Goal: Task Accomplishment & Management: Use online tool/utility

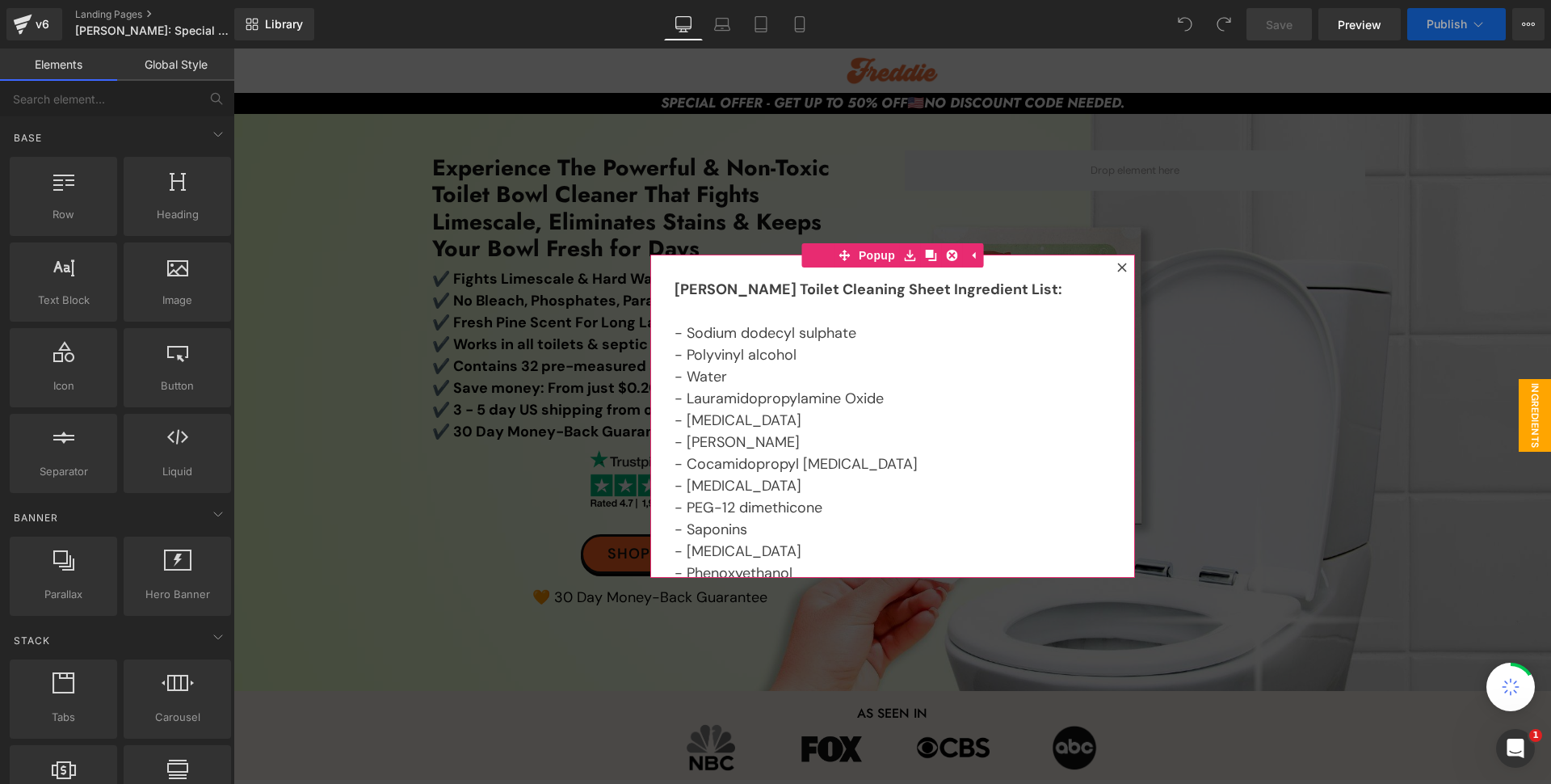
click at [1118, 267] on icon at bounding box center [1123, 267] width 10 height 10
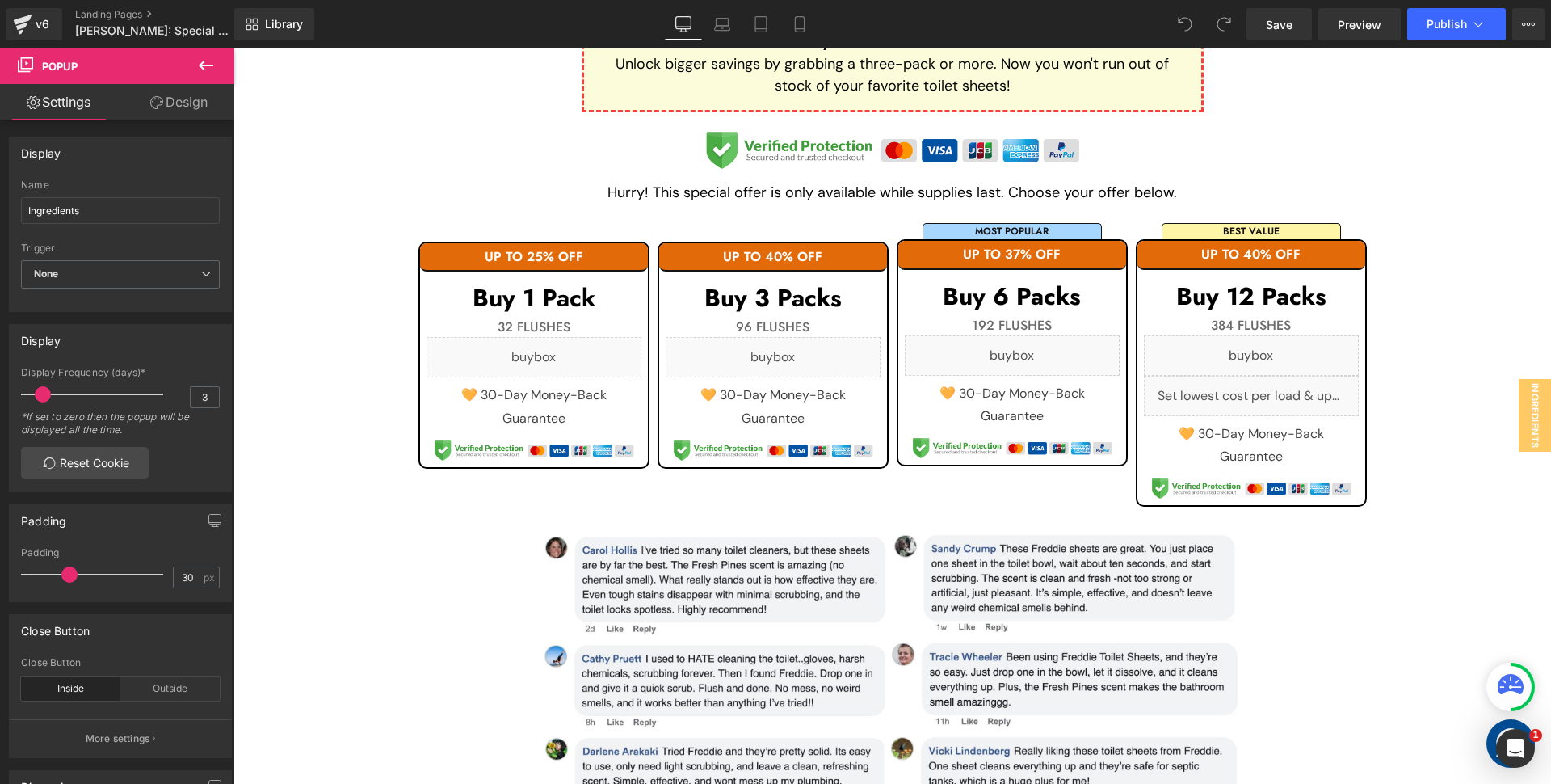
scroll to position [970, 0]
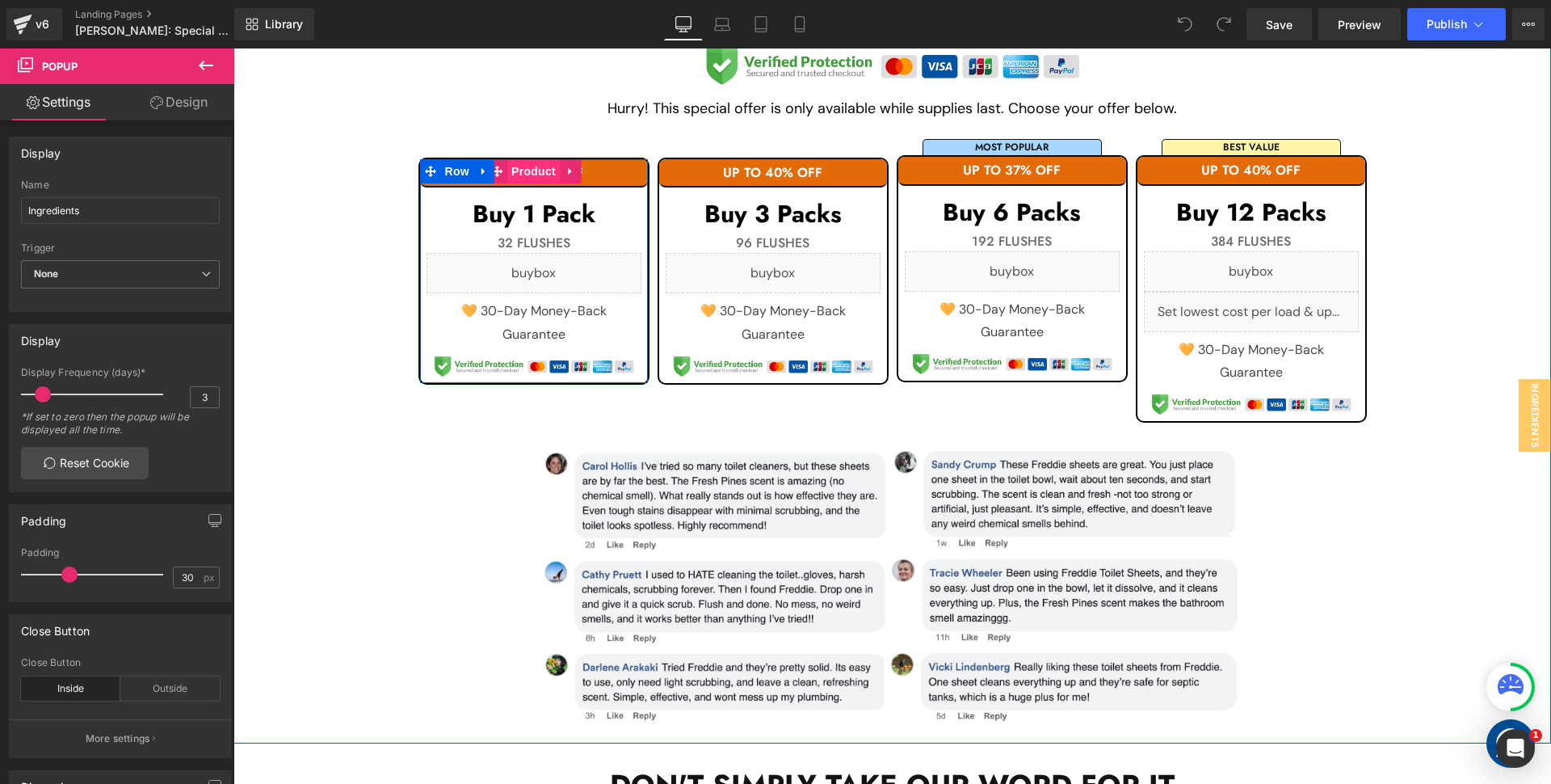
click at [531, 174] on span "Product" at bounding box center [534, 171] width 53 height 24
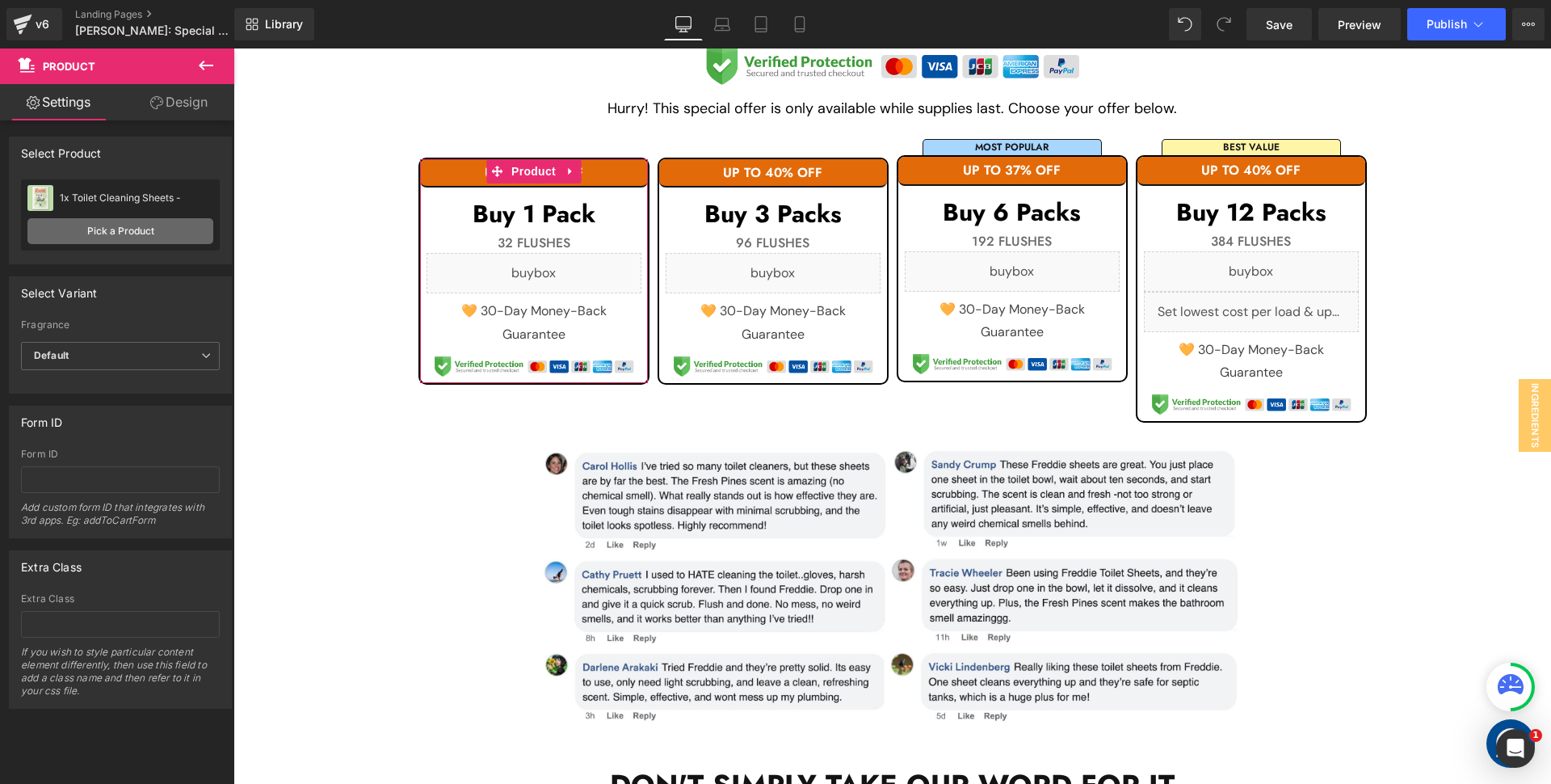
click at [121, 229] on link "Pick a Product" at bounding box center [120, 230] width 186 height 26
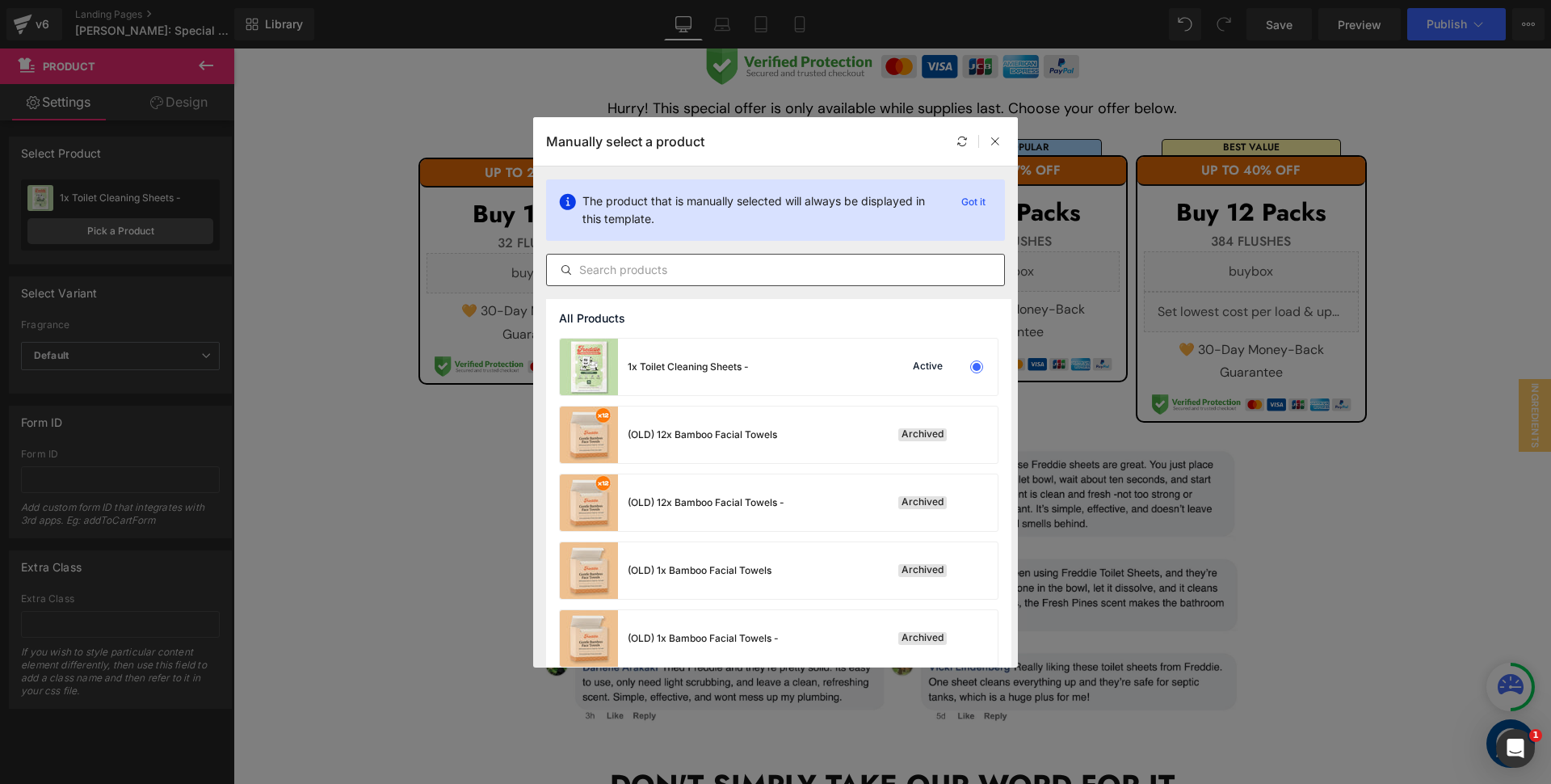
click at [628, 267] on input "text" at bounding box center [776, 269] width 457 height 19
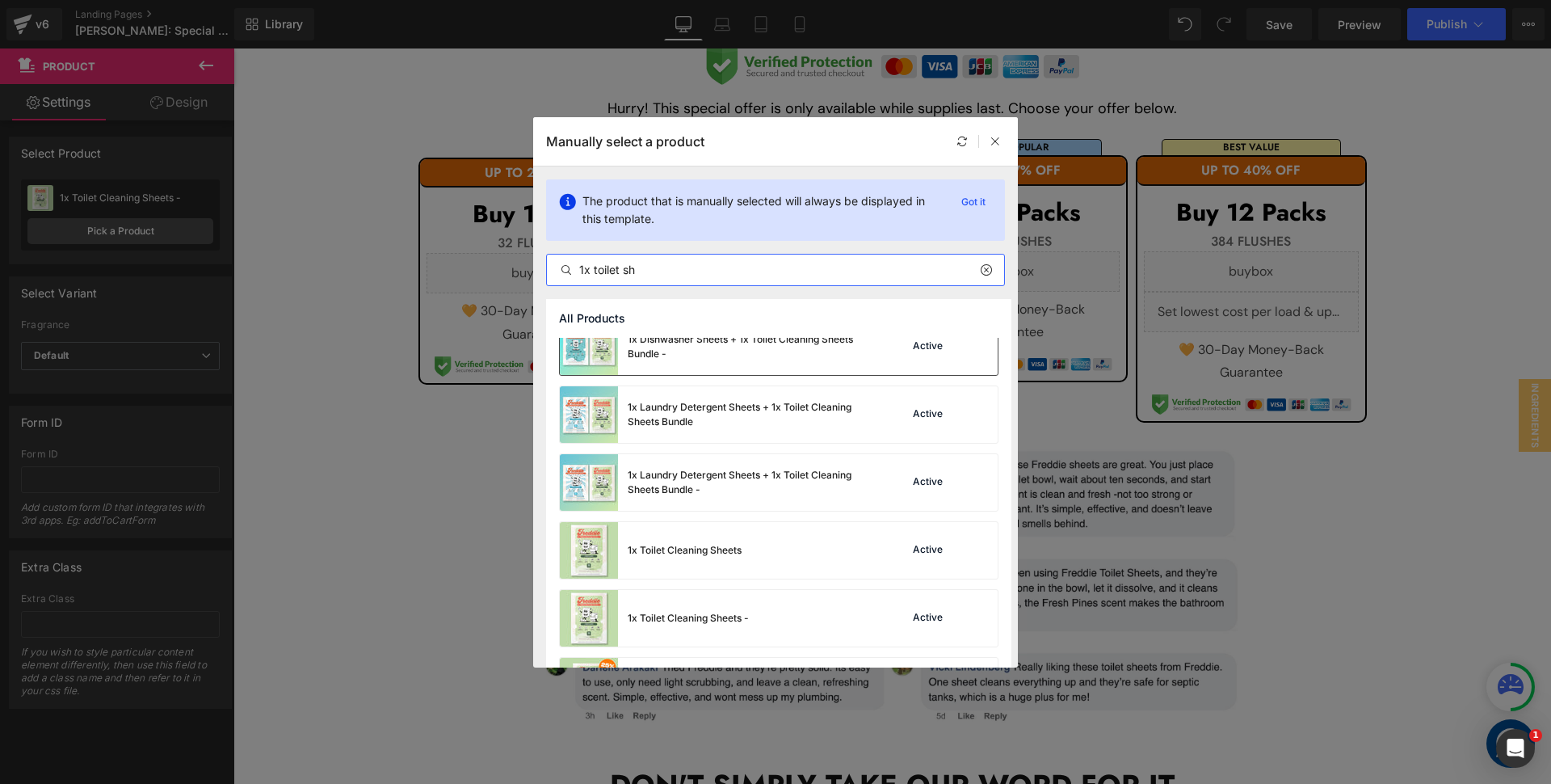
scroll to position [102, 0]
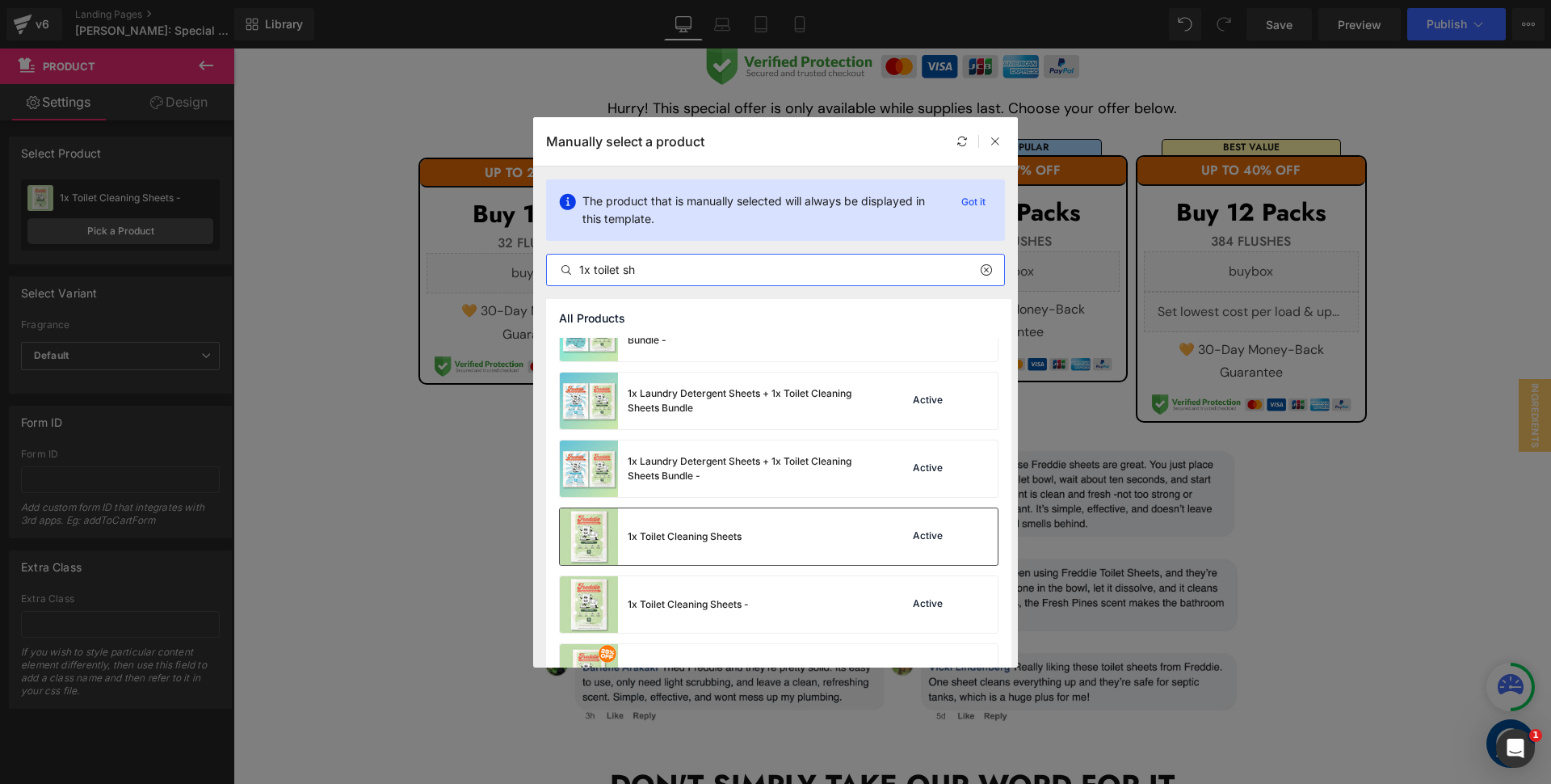
type input "1x toilet sh"
click at [671, 526] on div "1x Toilet Cleaning Sheets" at bounding box center [650, 536] width 182 height 57
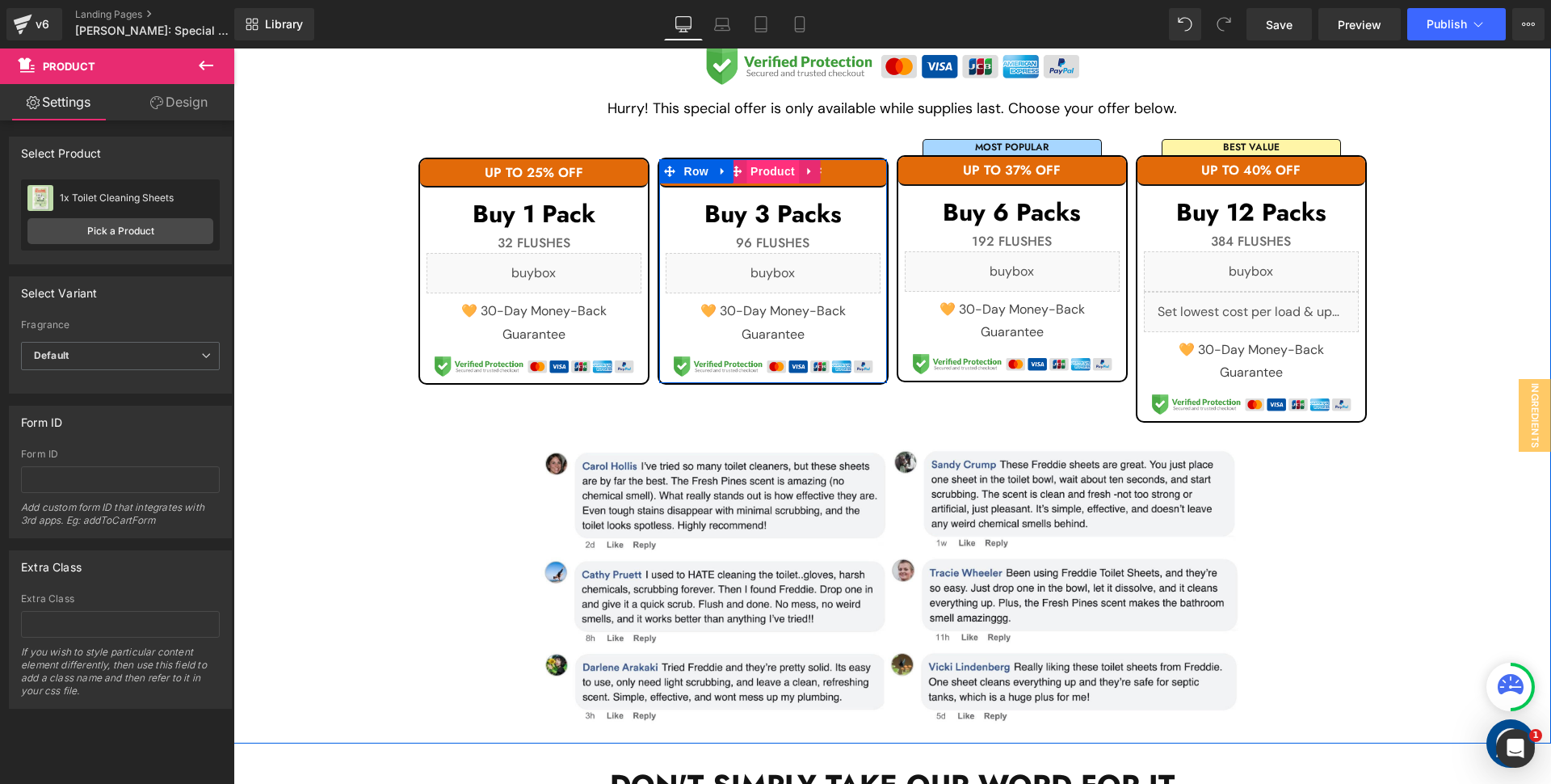
click at [769, 175] on span "Product" at bounding box center [773, 171] width 53 height 24
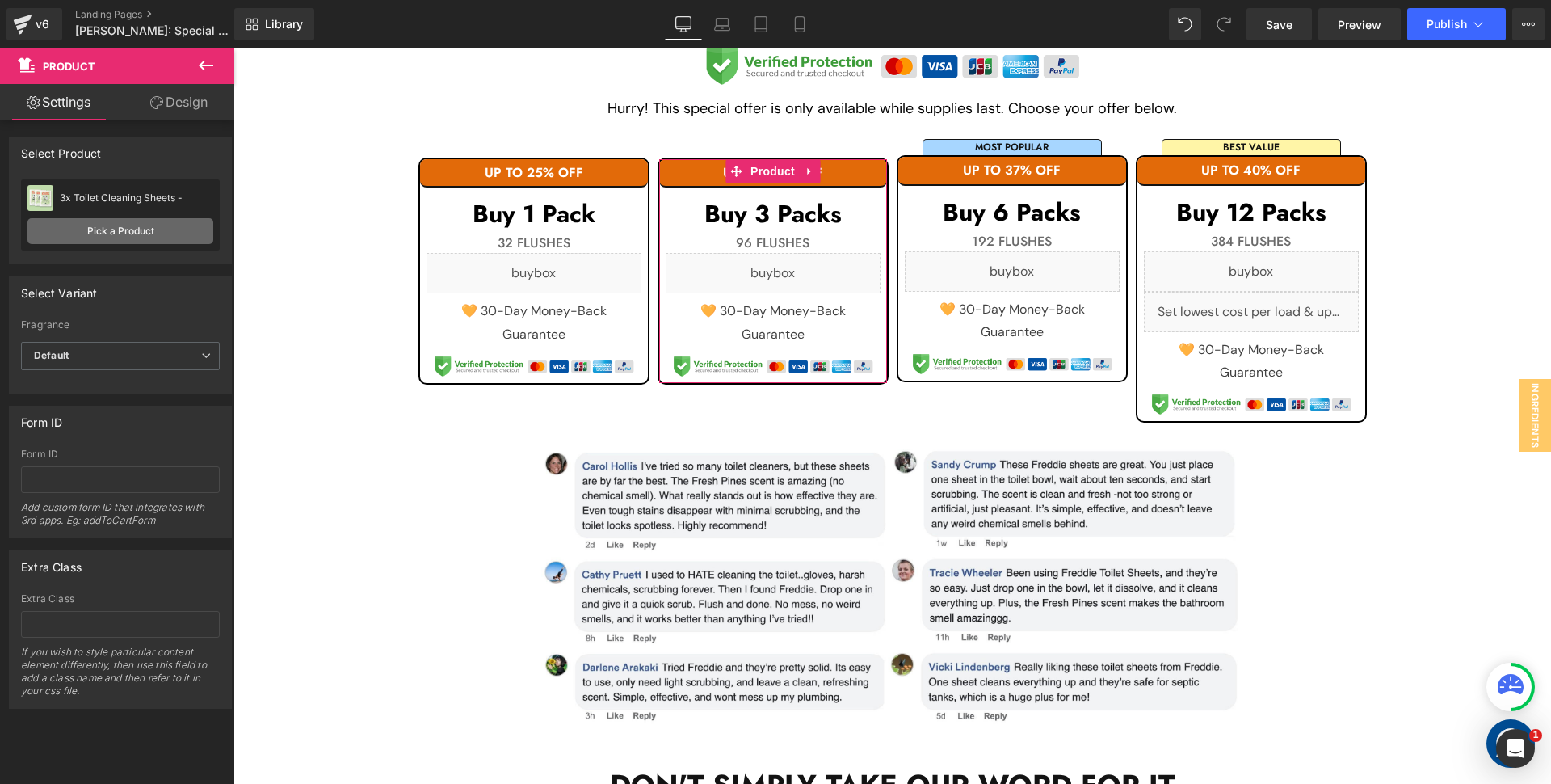
click at [97, 237] on link "Pick a Product" at bounding box center [120, 230] width 186 height 26
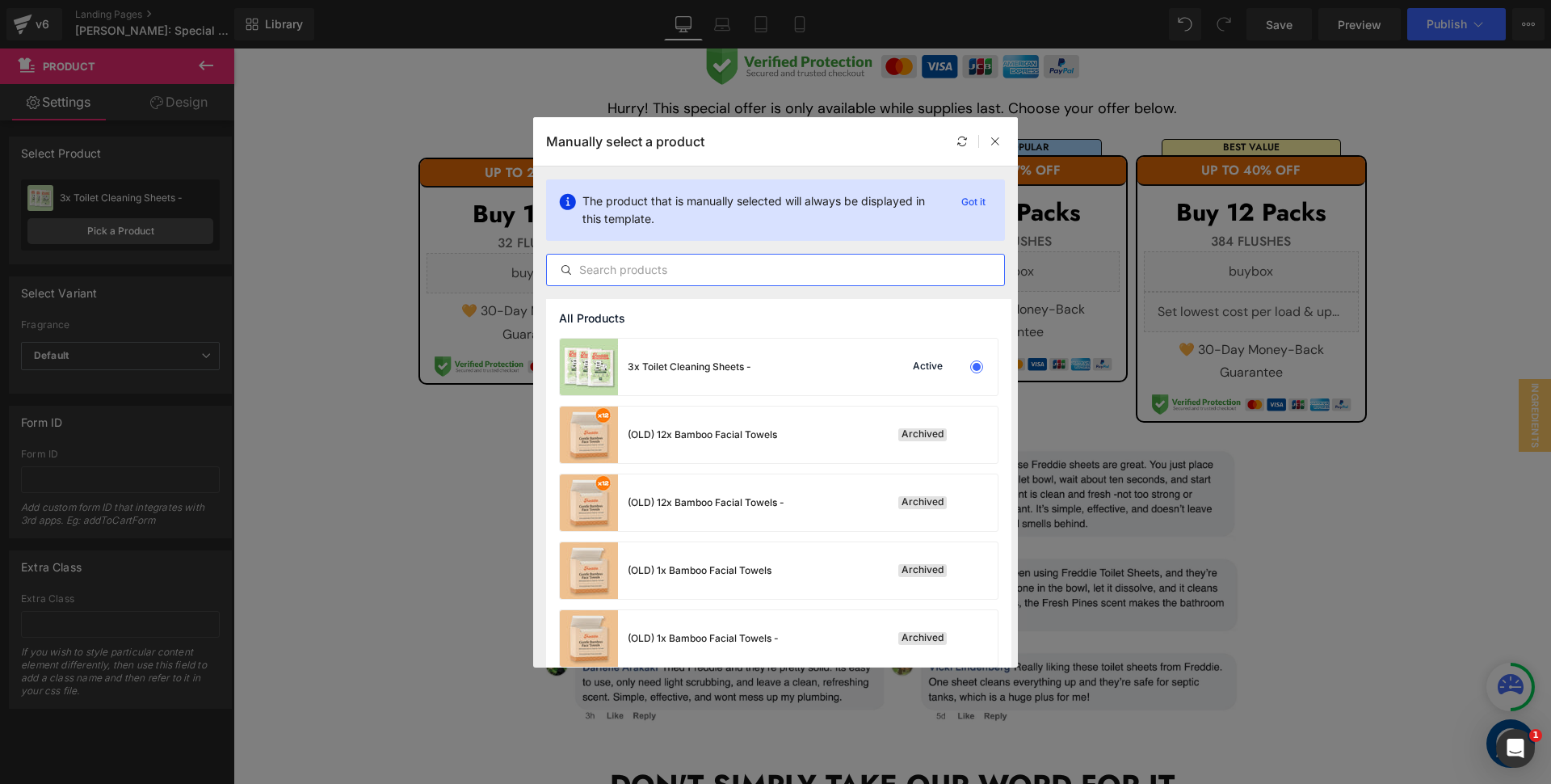
click at [649, 267] on input "text" at bounding box center [776, 269] width 457 height 19
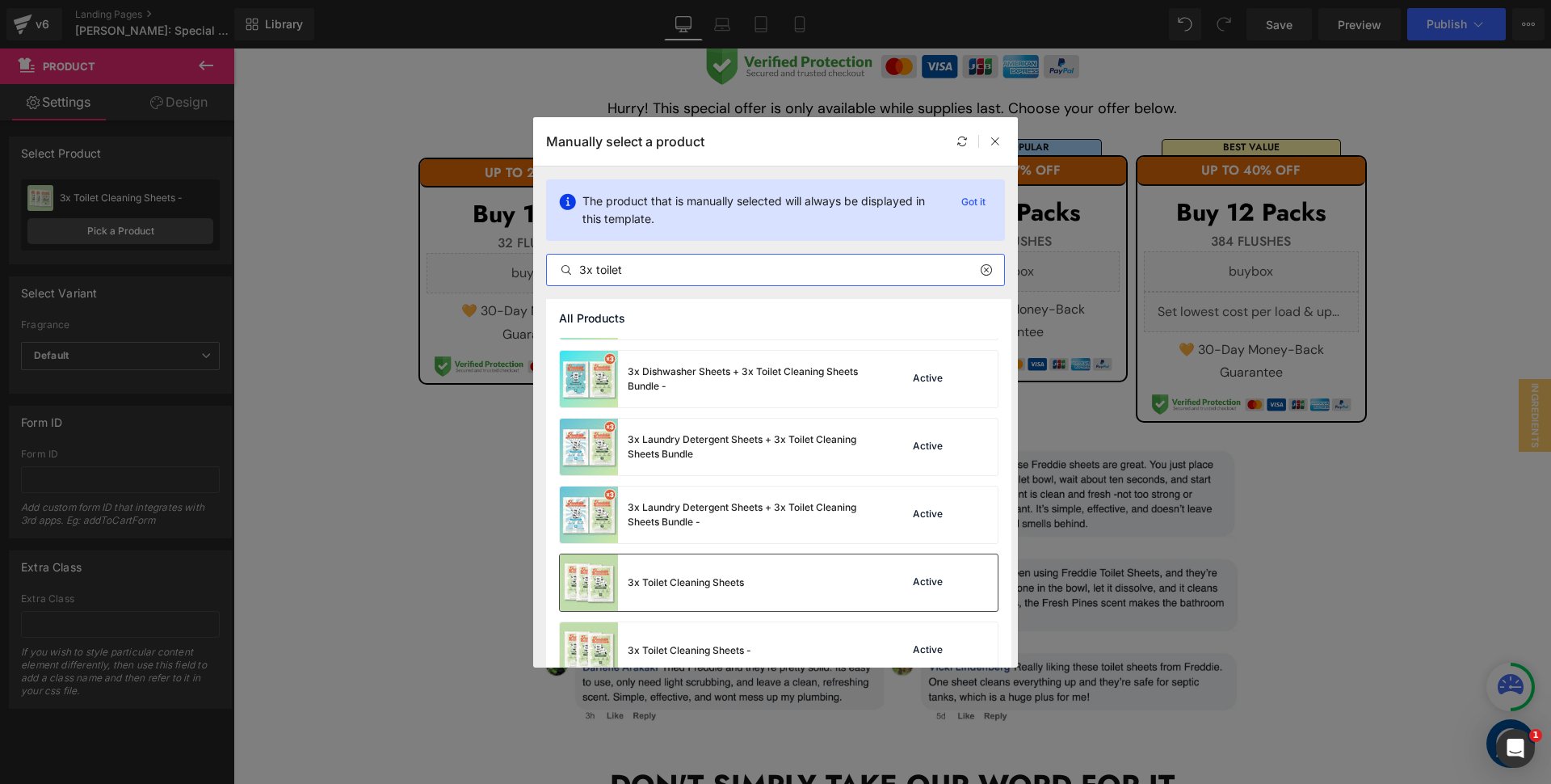
scroll to position [73, 0]
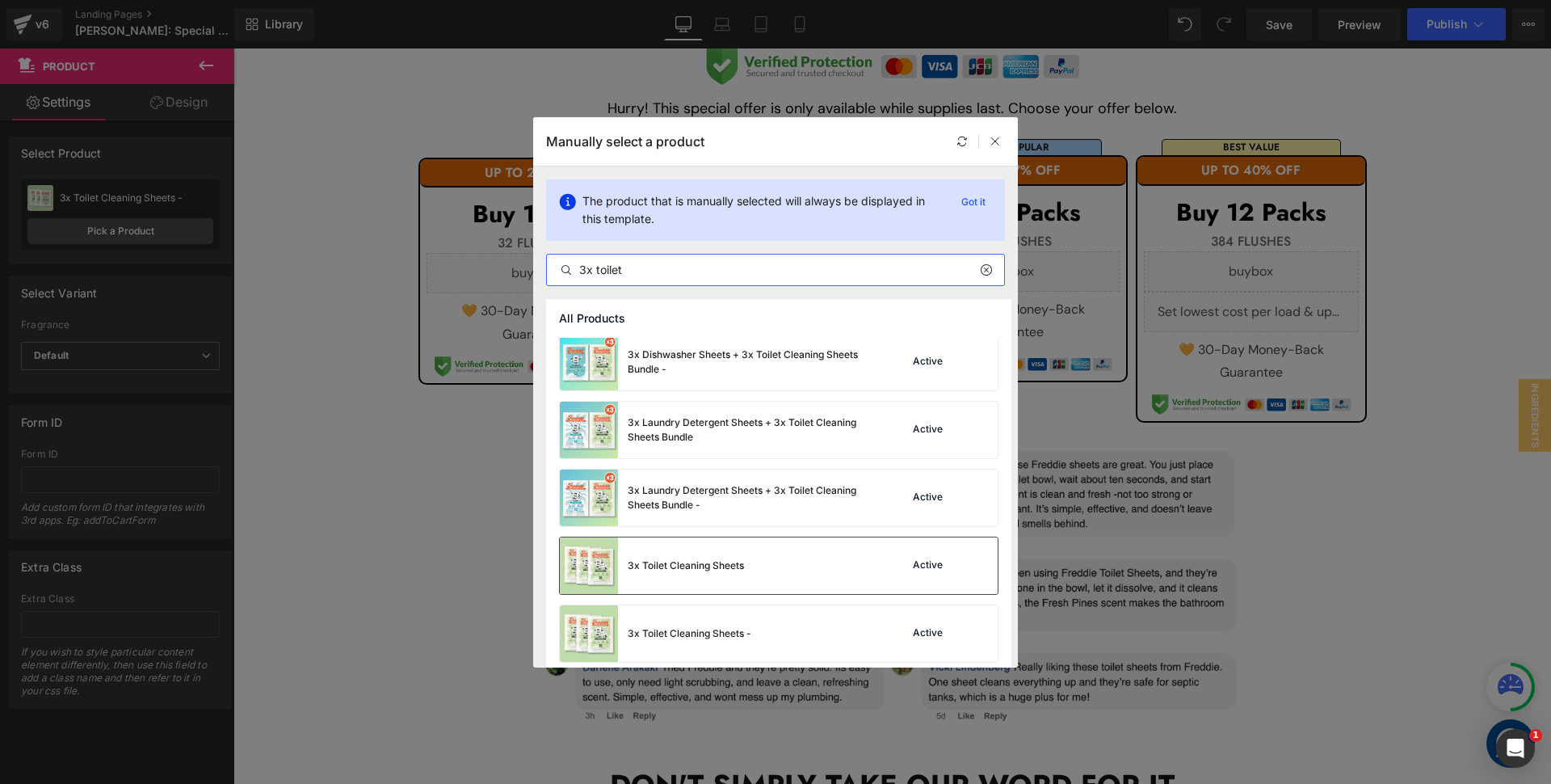
type input "3x toilet"
click at [694, 566] on div "3x Toilet Cleaning Sheets" at bounding box center [686, 565] width 116 height 15
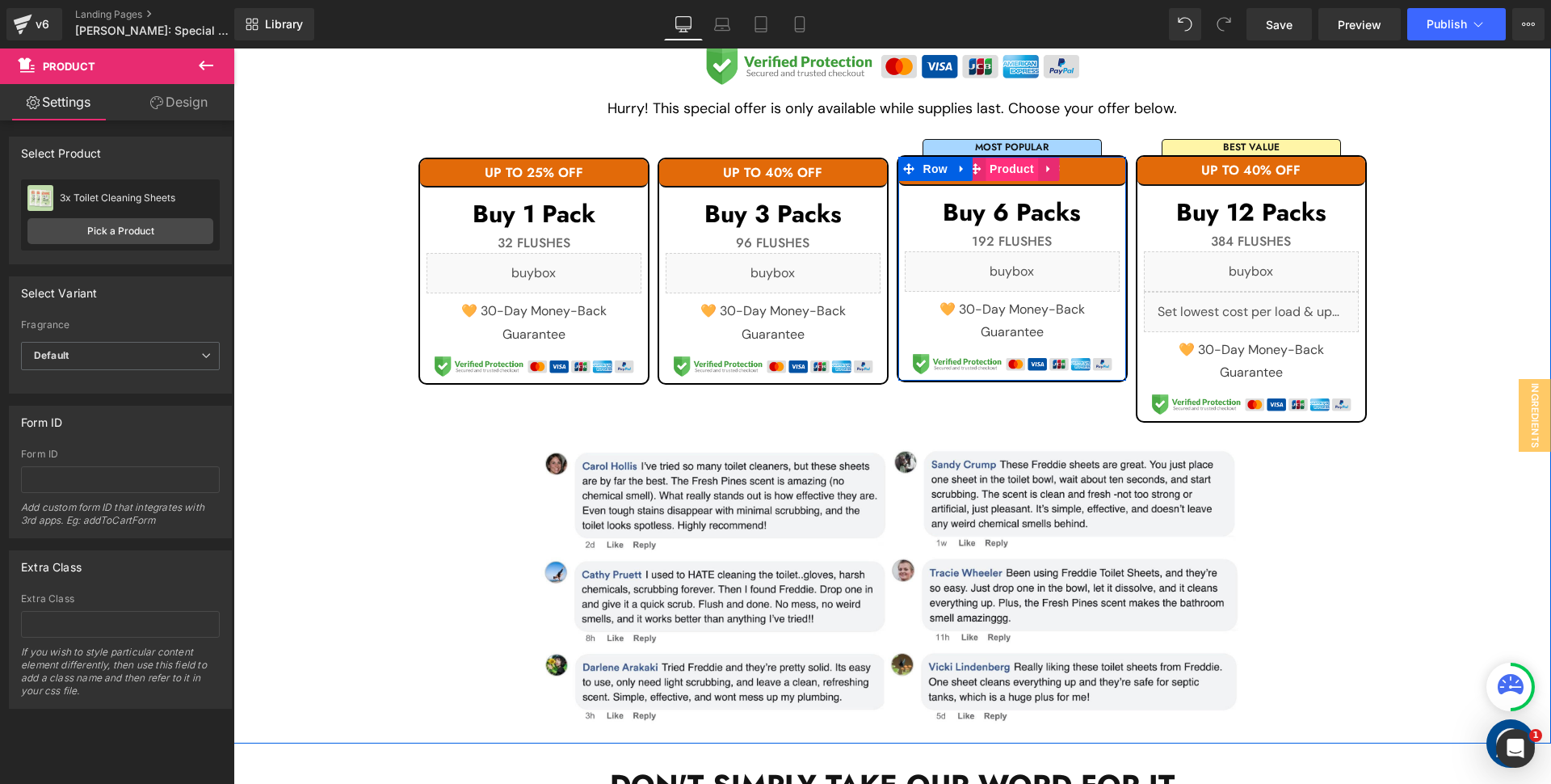
click at [1011, 171] on span "Product" at bounding box center [1012, 168] width 53 height 24
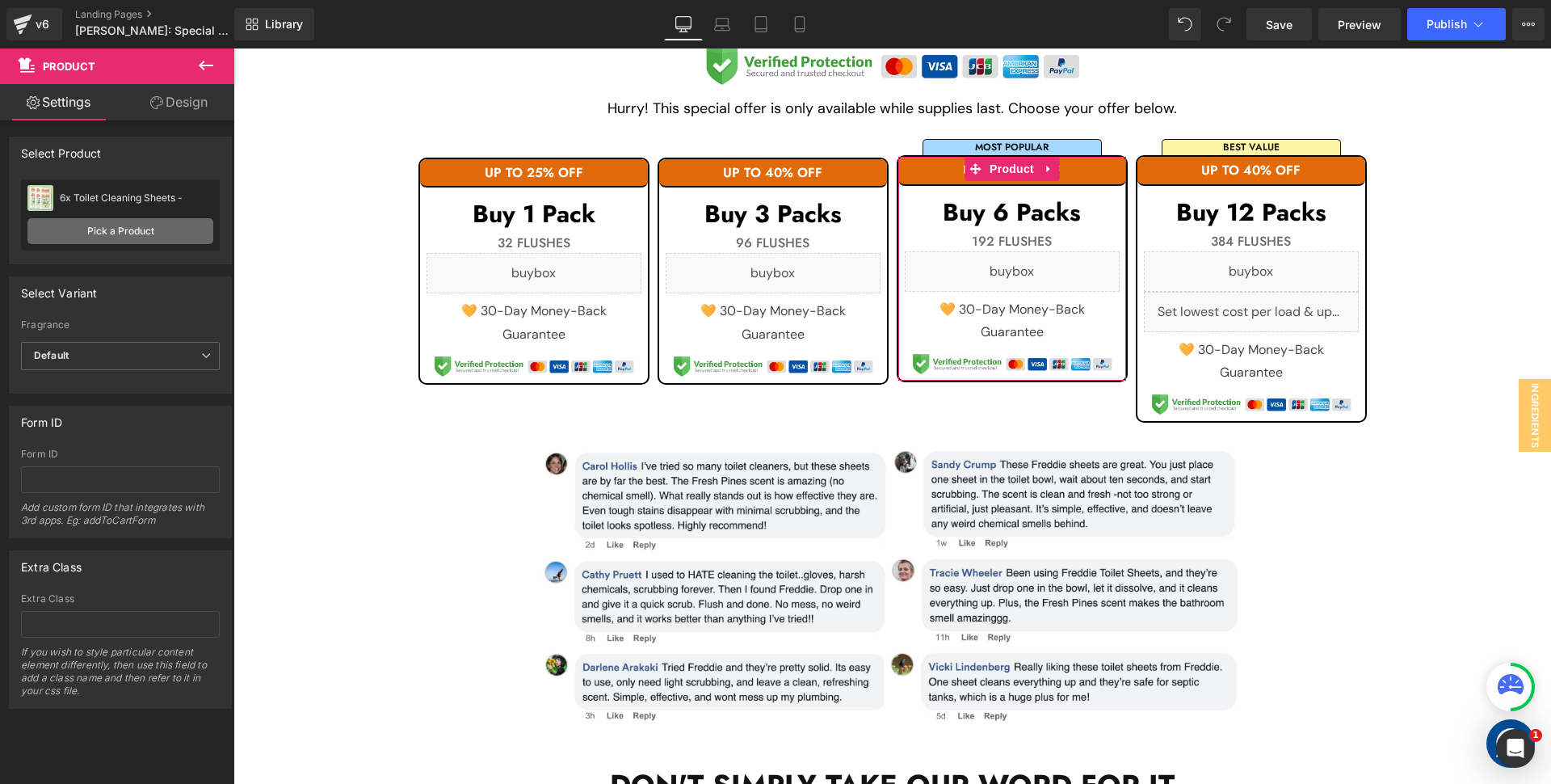
click at [62, 241] on link "Pick a Product" at bounding box center [120, 230] width 186 height 26
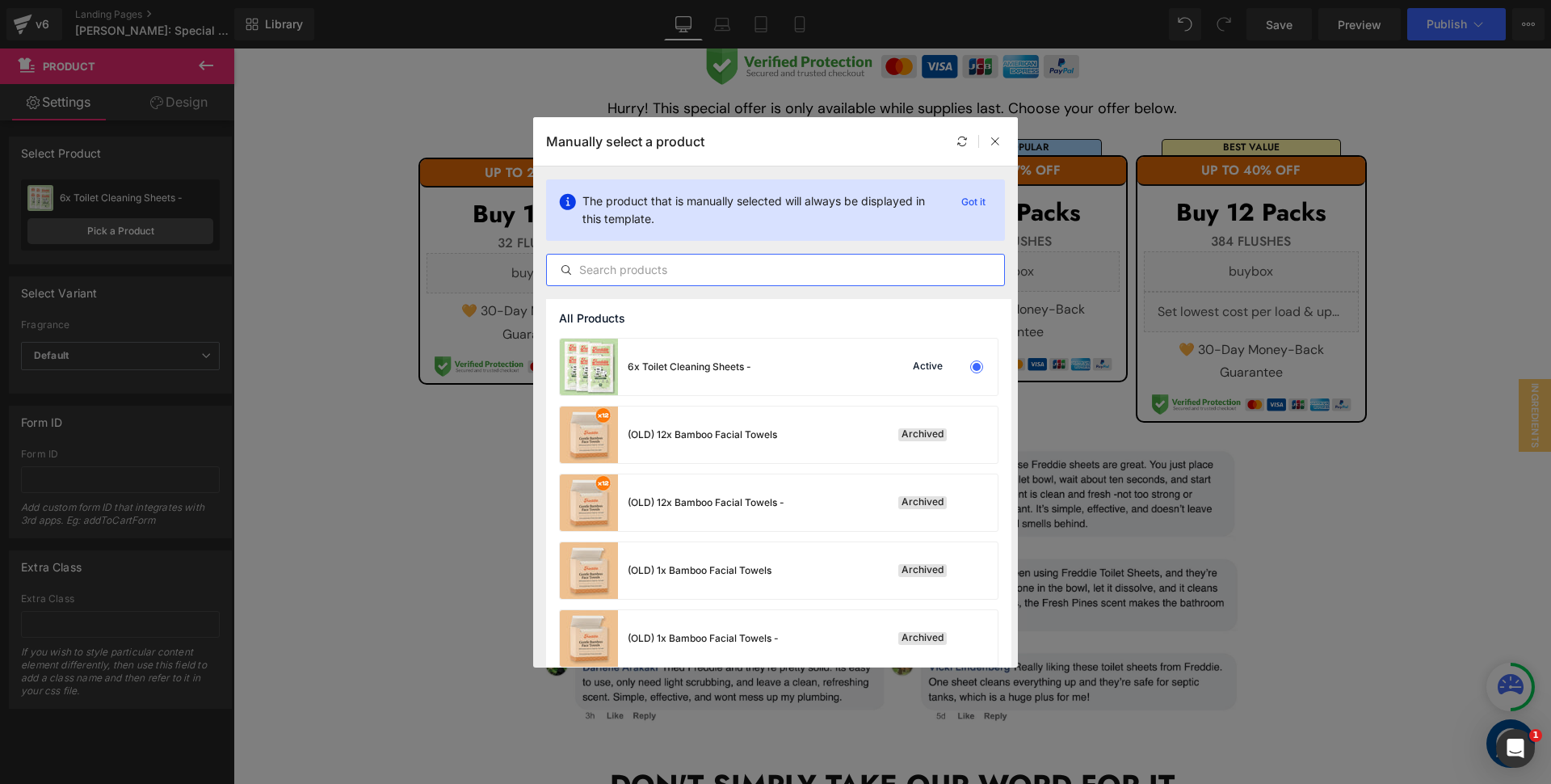
click at [668, 270] on input "text" at bounding box center [776, 269] width 457 height 19
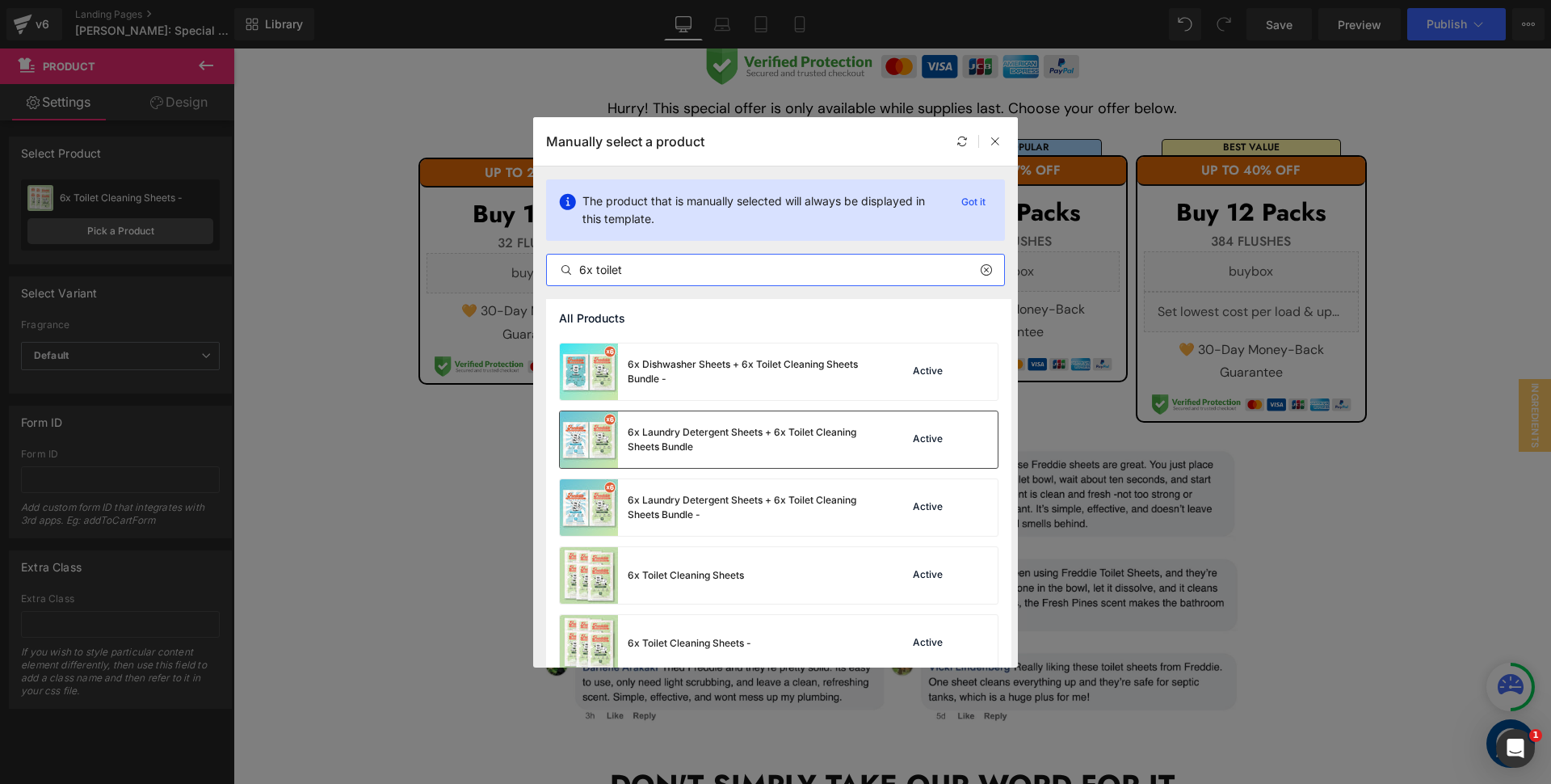
scroll to position [149, 0]
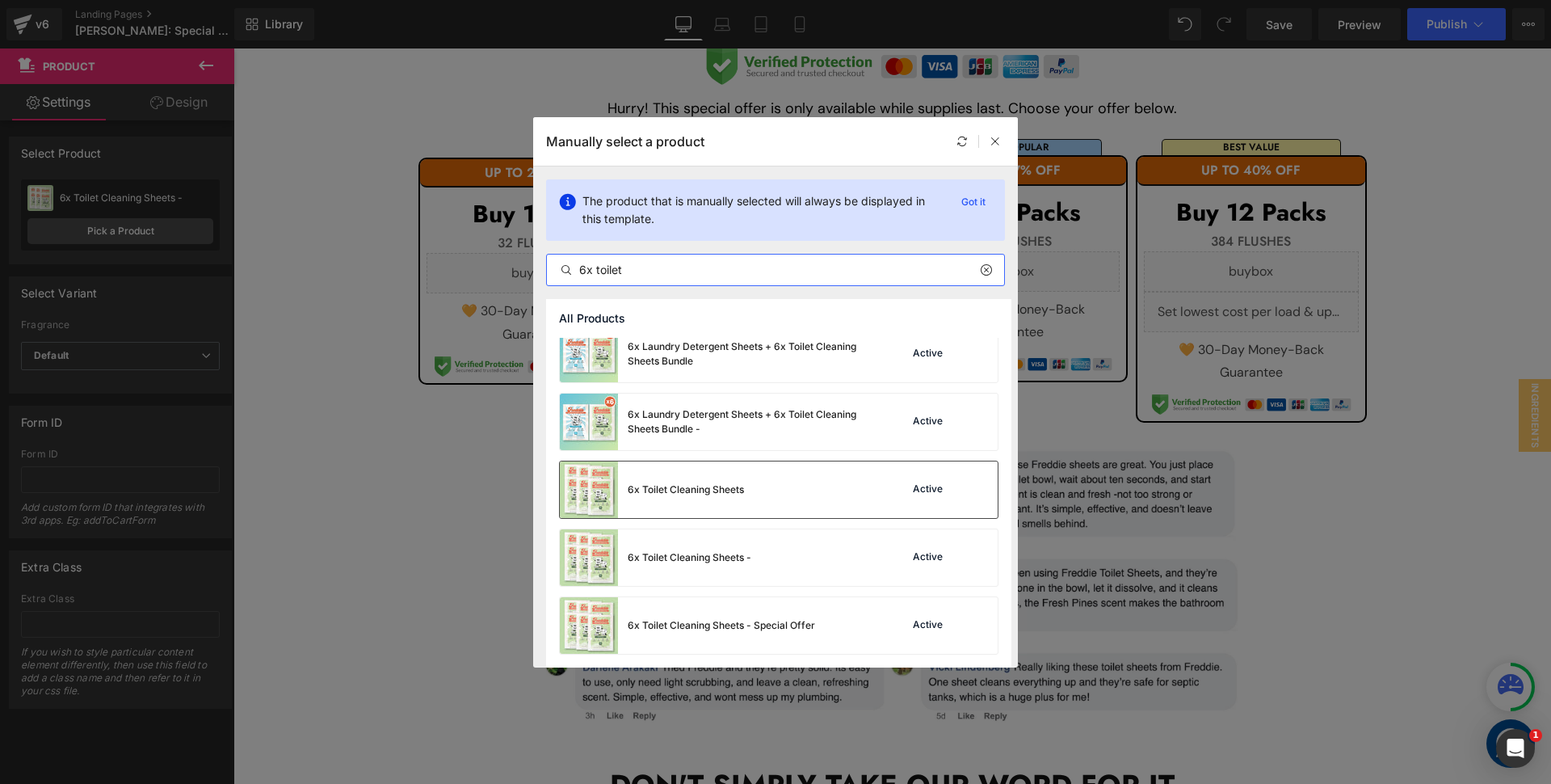
type input "6x toilet"
click at [769, 503] on div "6x Toilet Cleaning Sheets Active" at bounding box center [778, 489] width 438 height 57
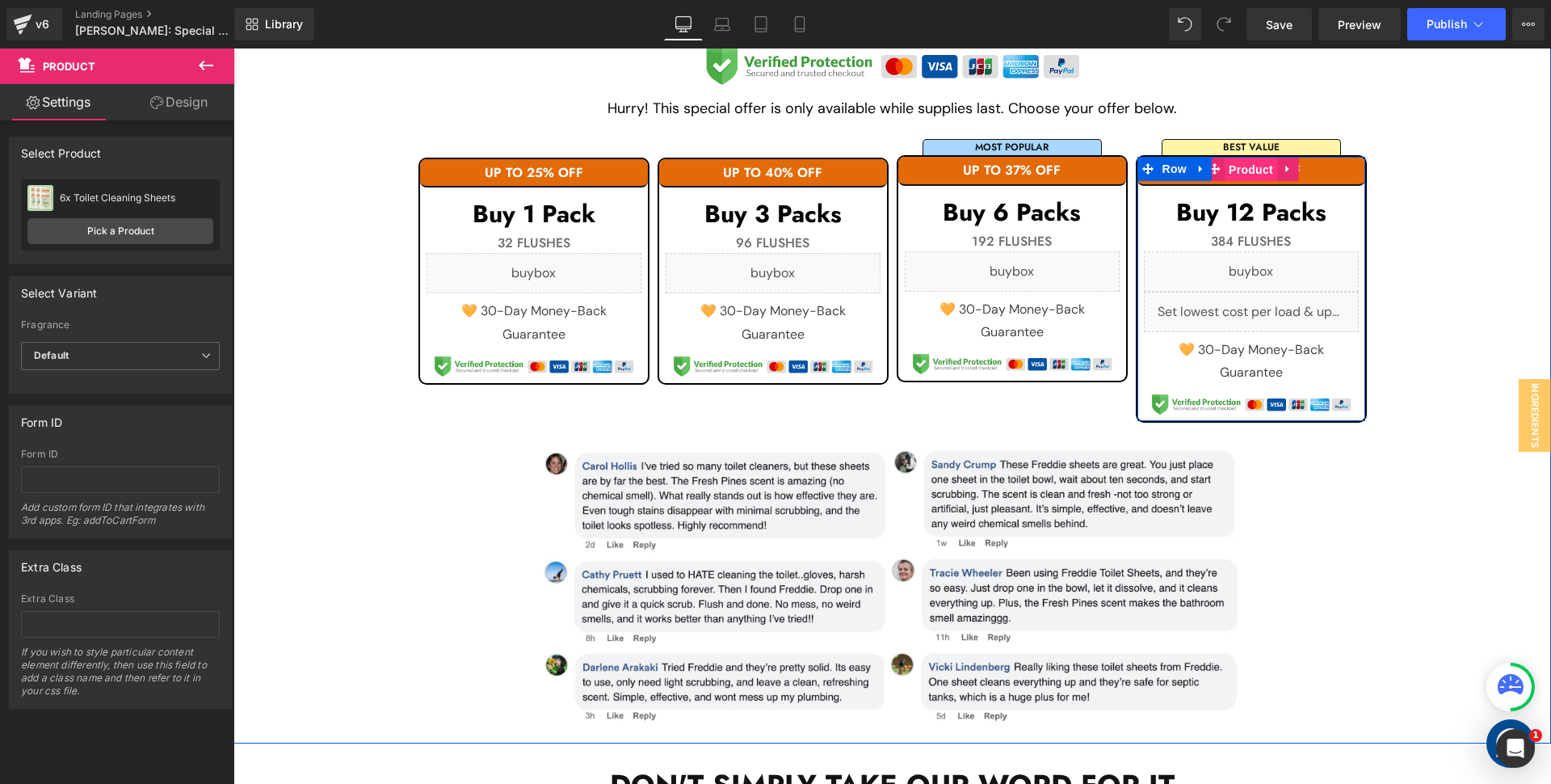
click at [1256, 165] on span "Product" at bounding box center [1251, 169] width 53 height 24
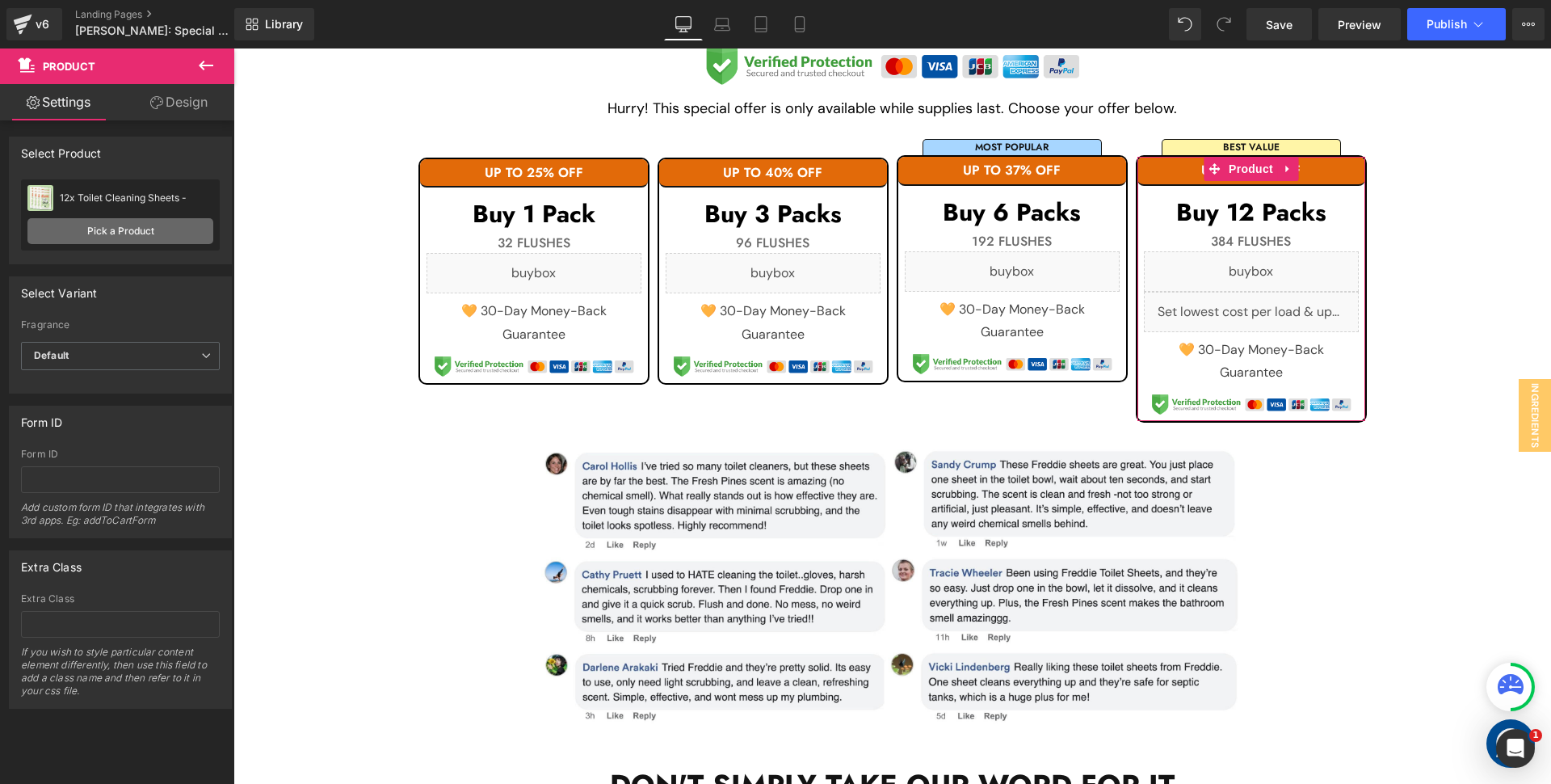
click at [102, 233] on link "Pick a Product" at bounding box center [120, 230] width 186 height 26
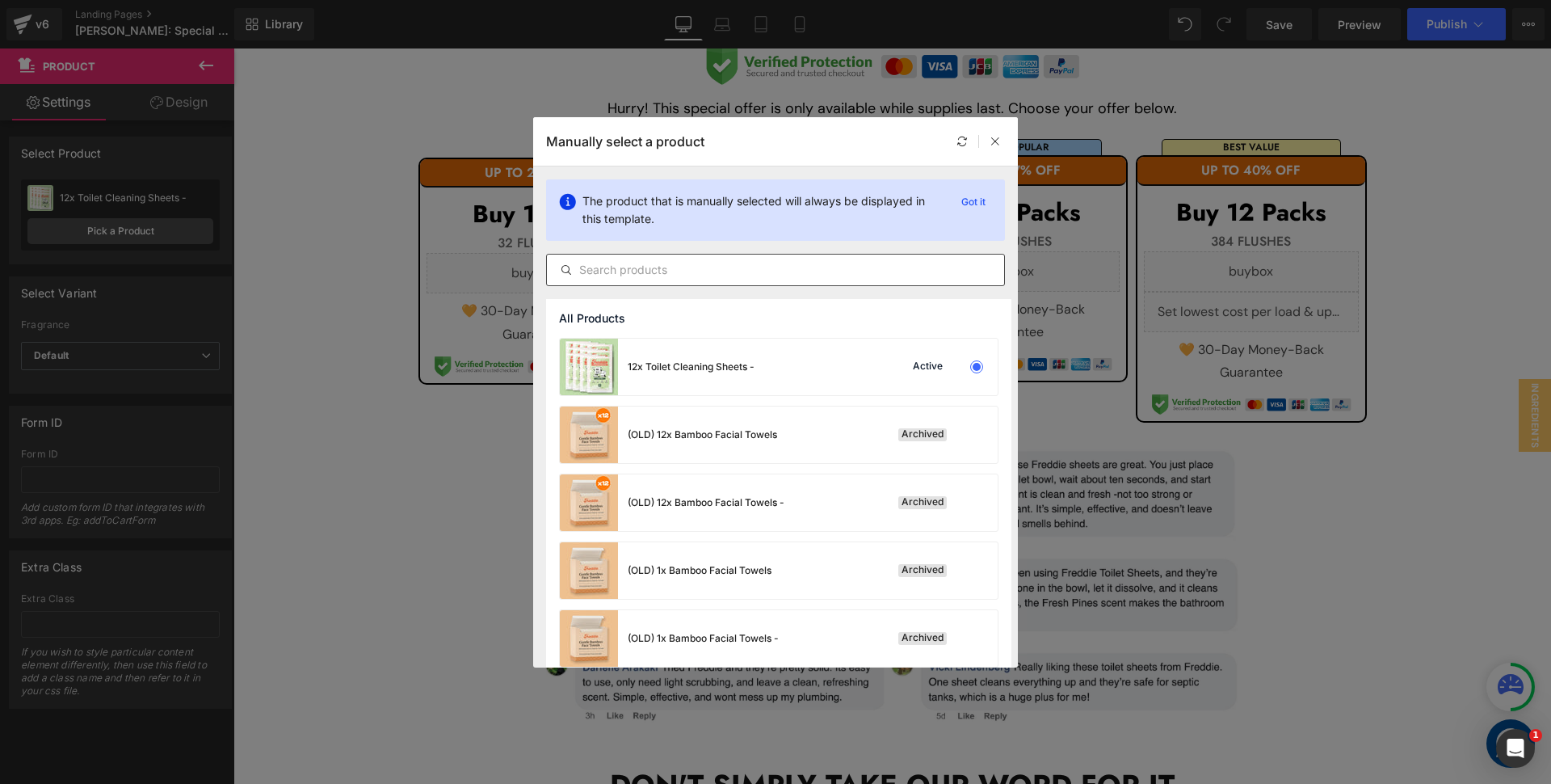
click at [768, 270] on input "text" at bounding box center [776, 269] width 457 height 19
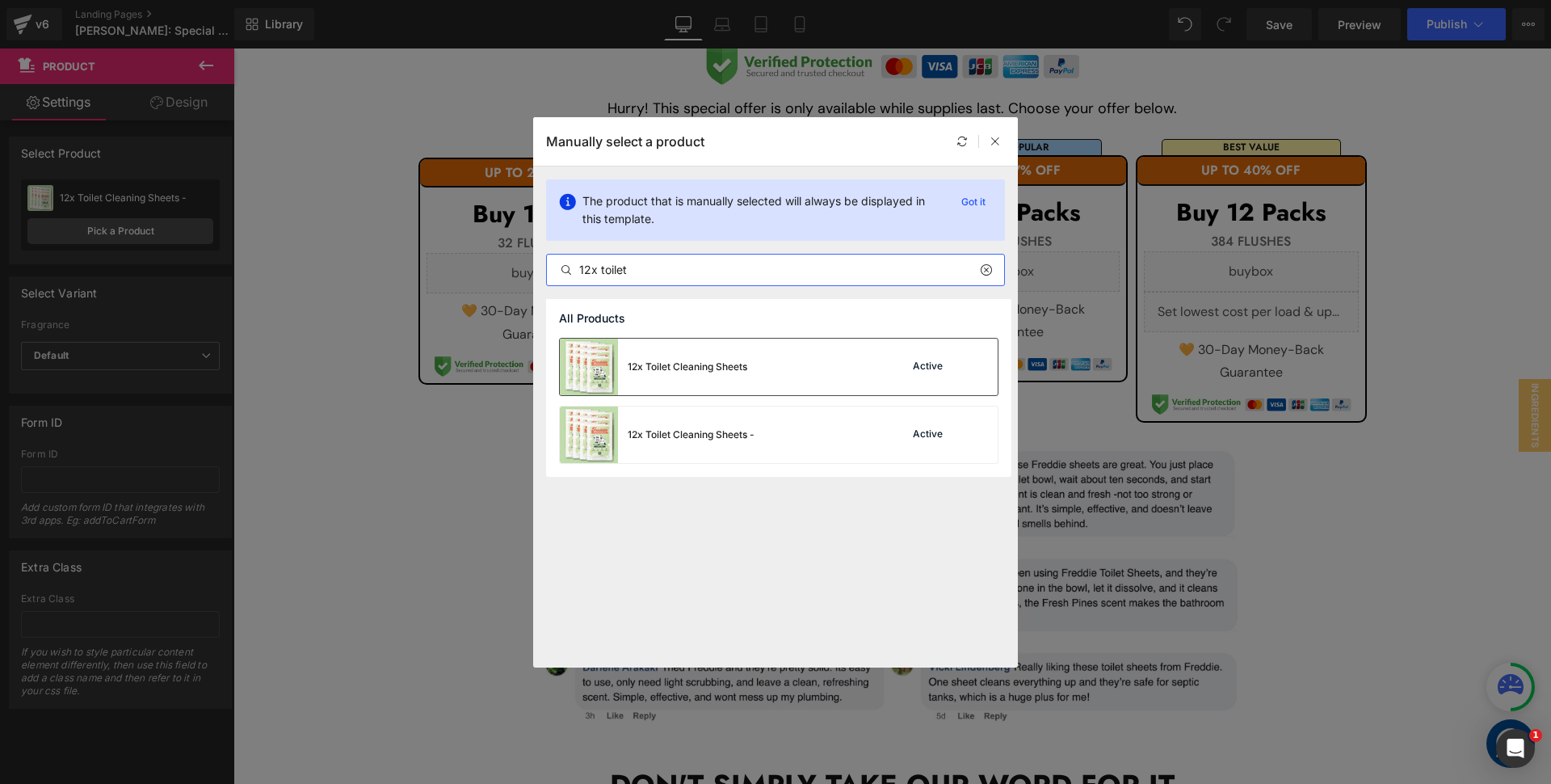
type input "12x toilet"
click at [716, 362] on div "12x Toilet Cleaning Sheets" at bounding box center [688, 367] width 120 height 15
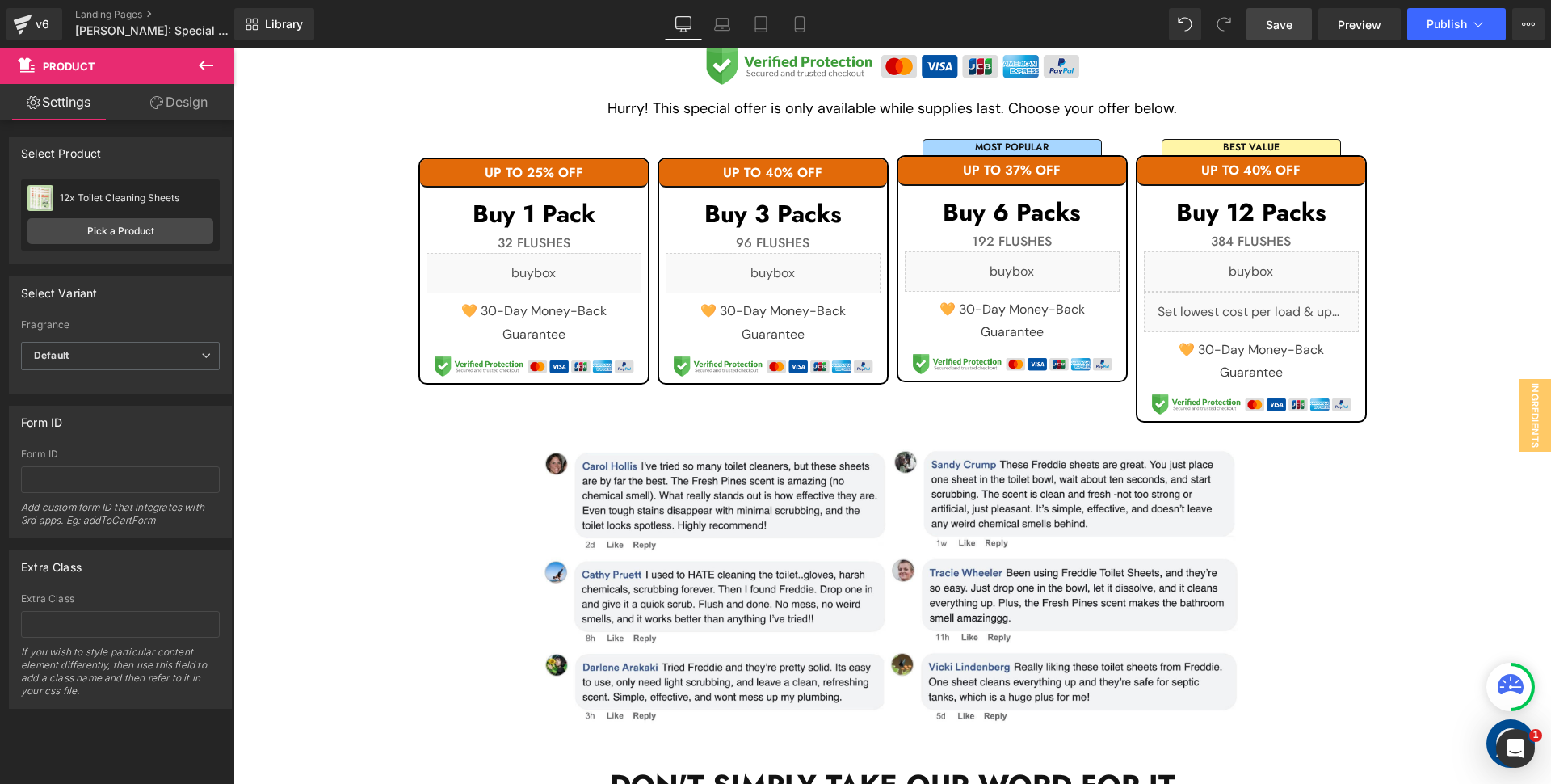
click at [1284, 26] on span "Save" at bounding box center [1279, 25] width 26 height 17
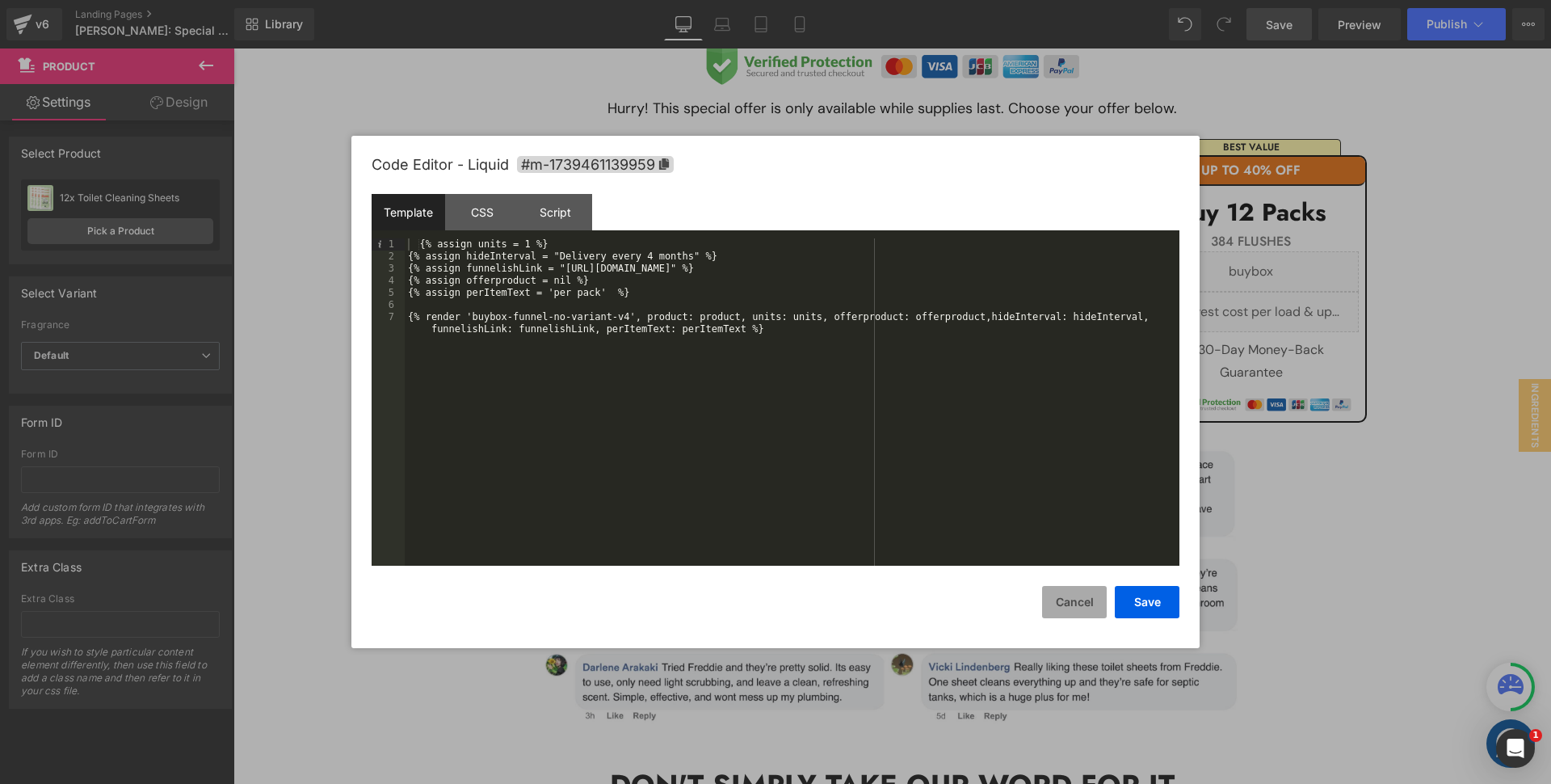
click at [1092, 609] on button "Cancel" at bounding box center [1075, 602] width 64 height 32
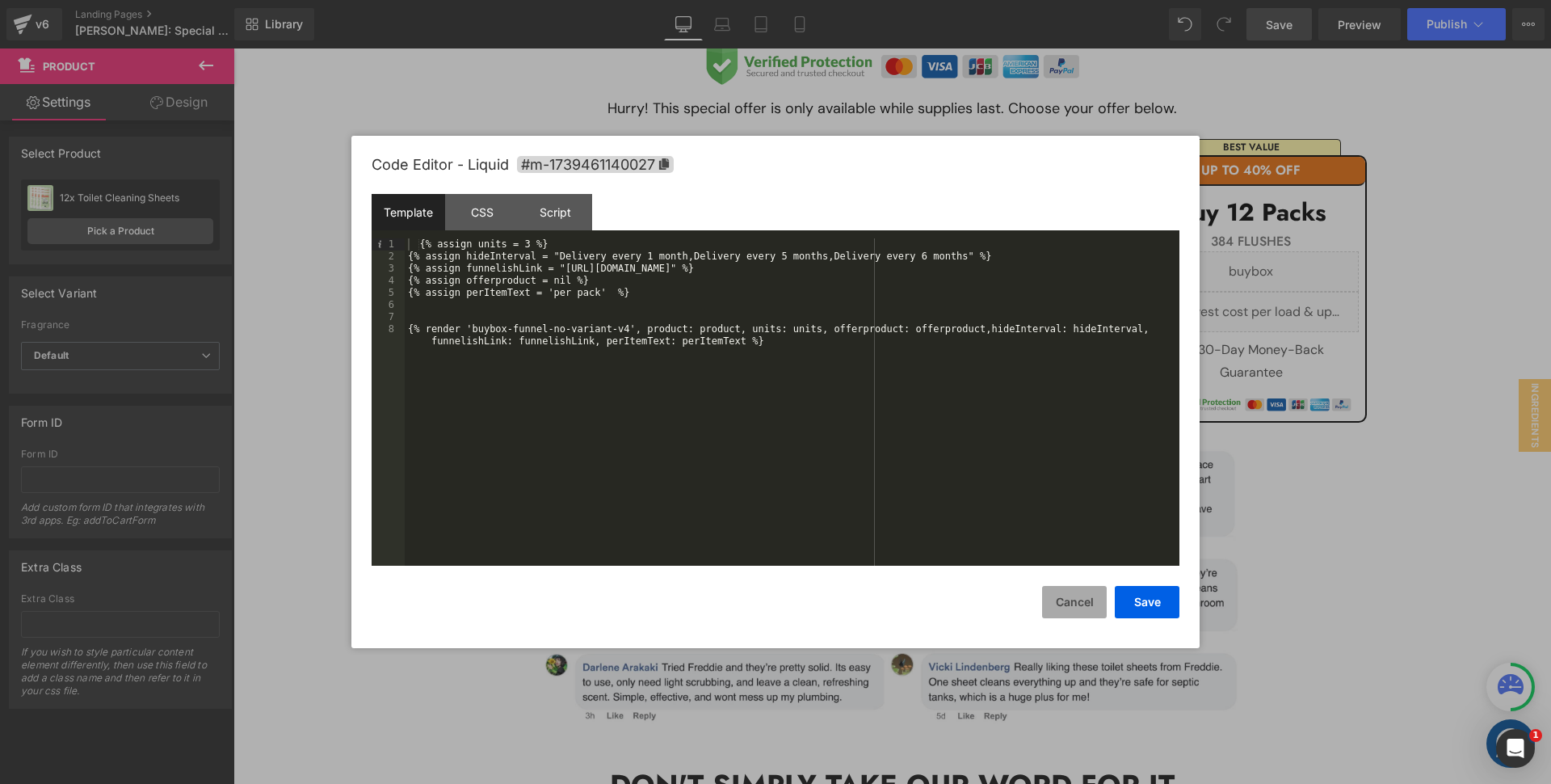
click at [1085, 609] on button "Cancel" at bounding box center [1075, 602] width 64 height 32
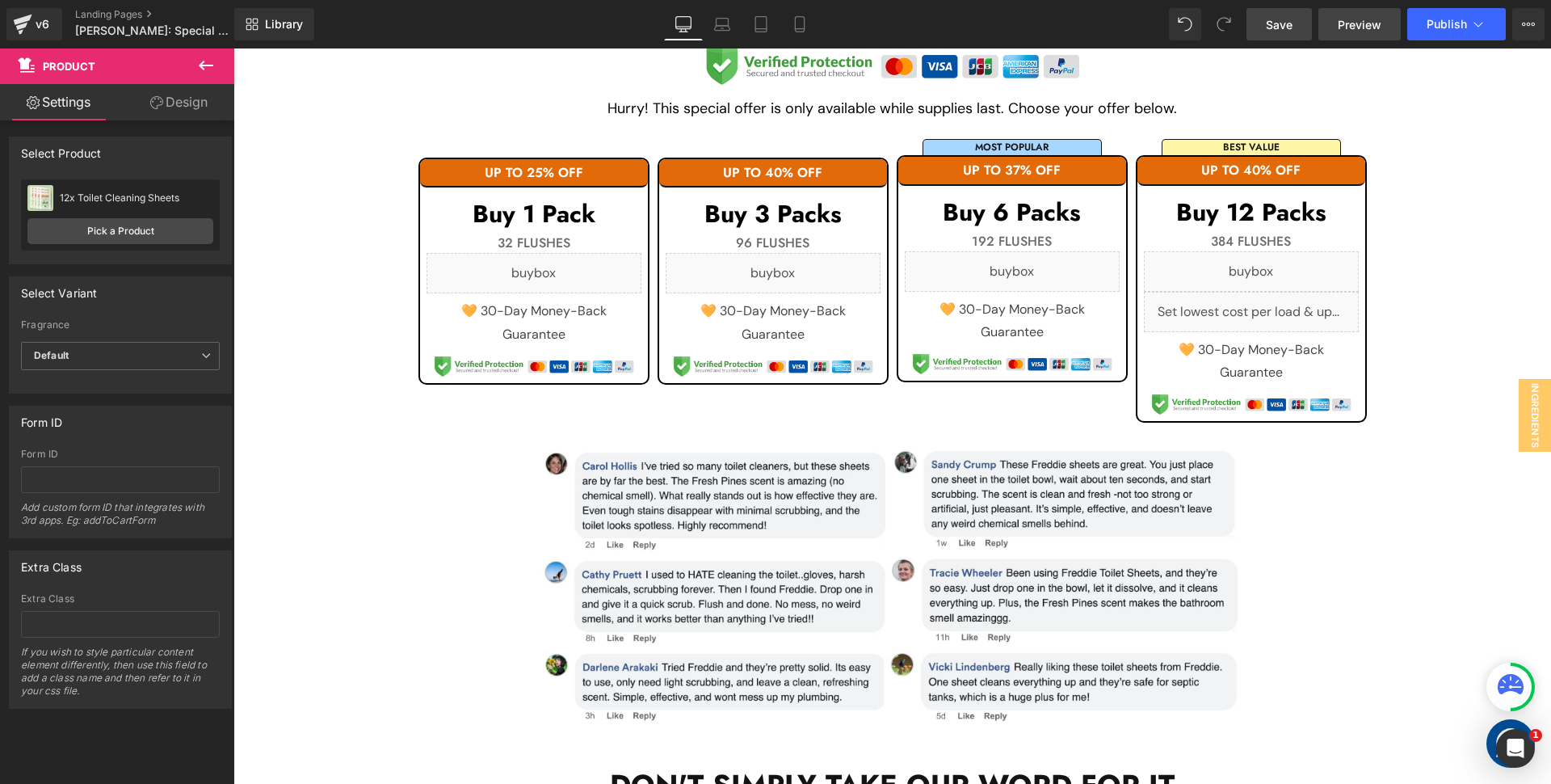
click at [1342, 25] on span "Preview" at bounding box center [1359, 25] width 44 height 17
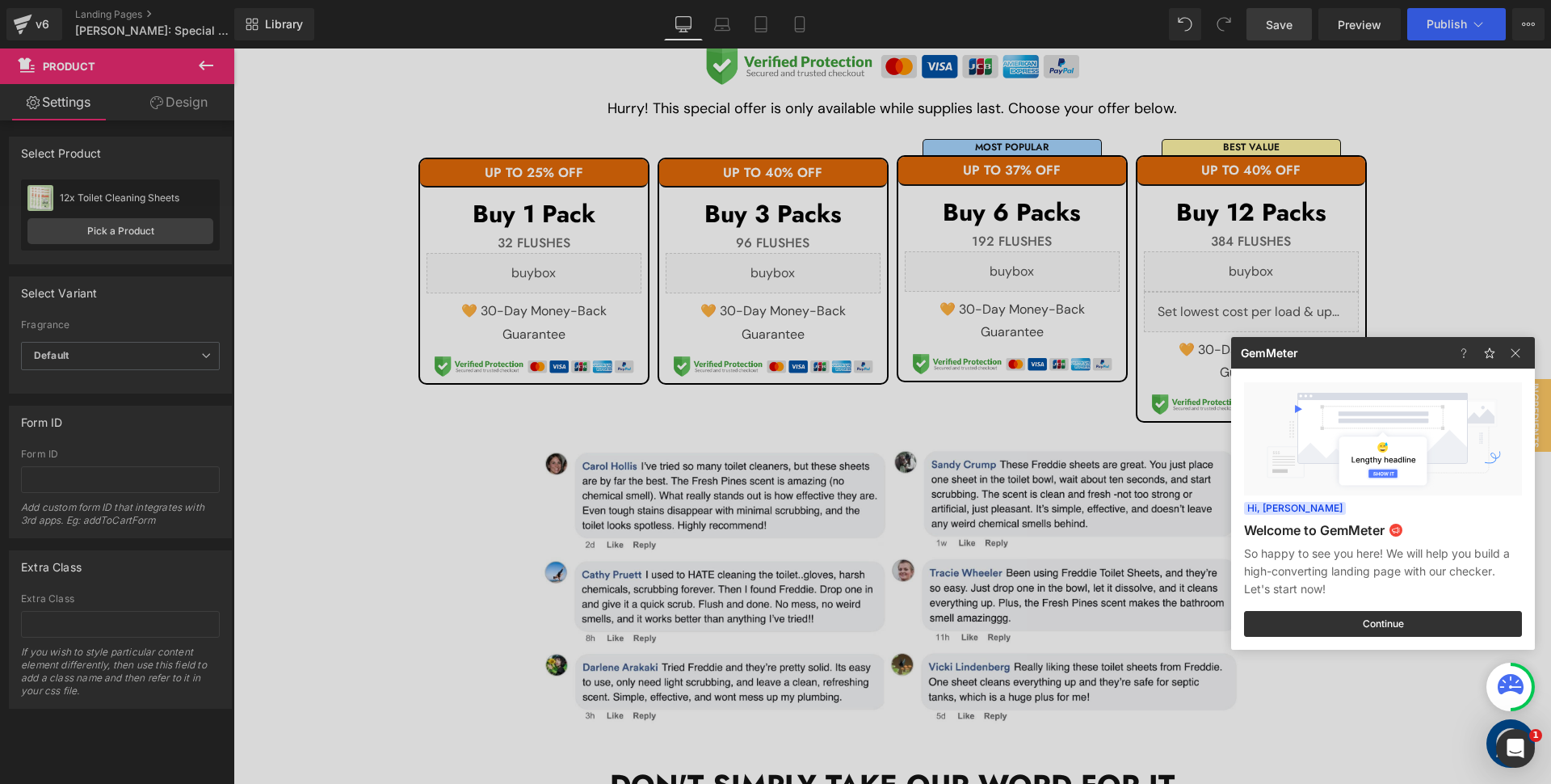
click at [1541, 6] on div at bounding box center [775, 392] width 1551 height 784
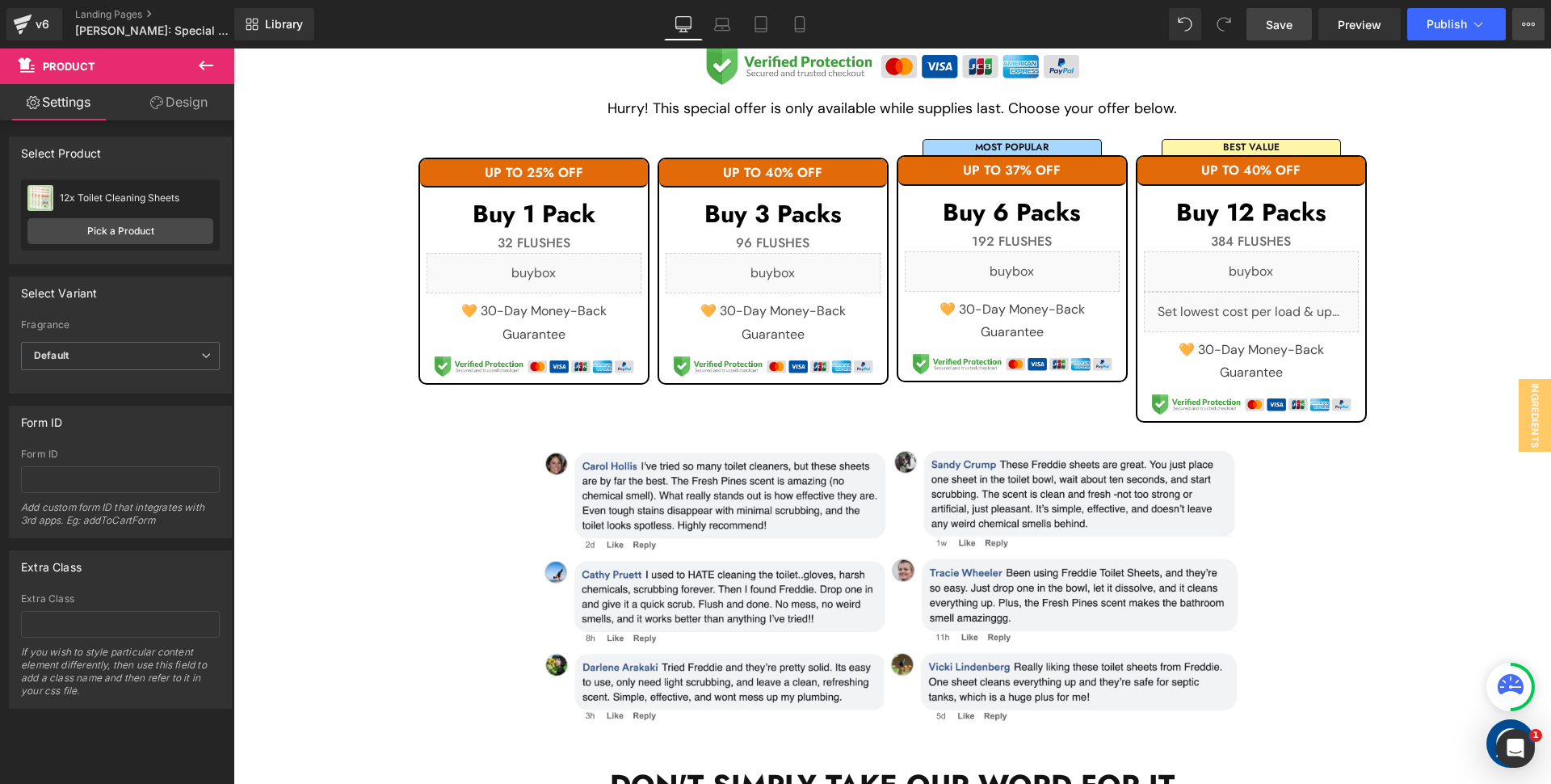
click at [1536, 19] on button "View Live Page View with current Template Save Template to Library Schedule Pub…" at bounding box center [1528, 24] width 32 height 32
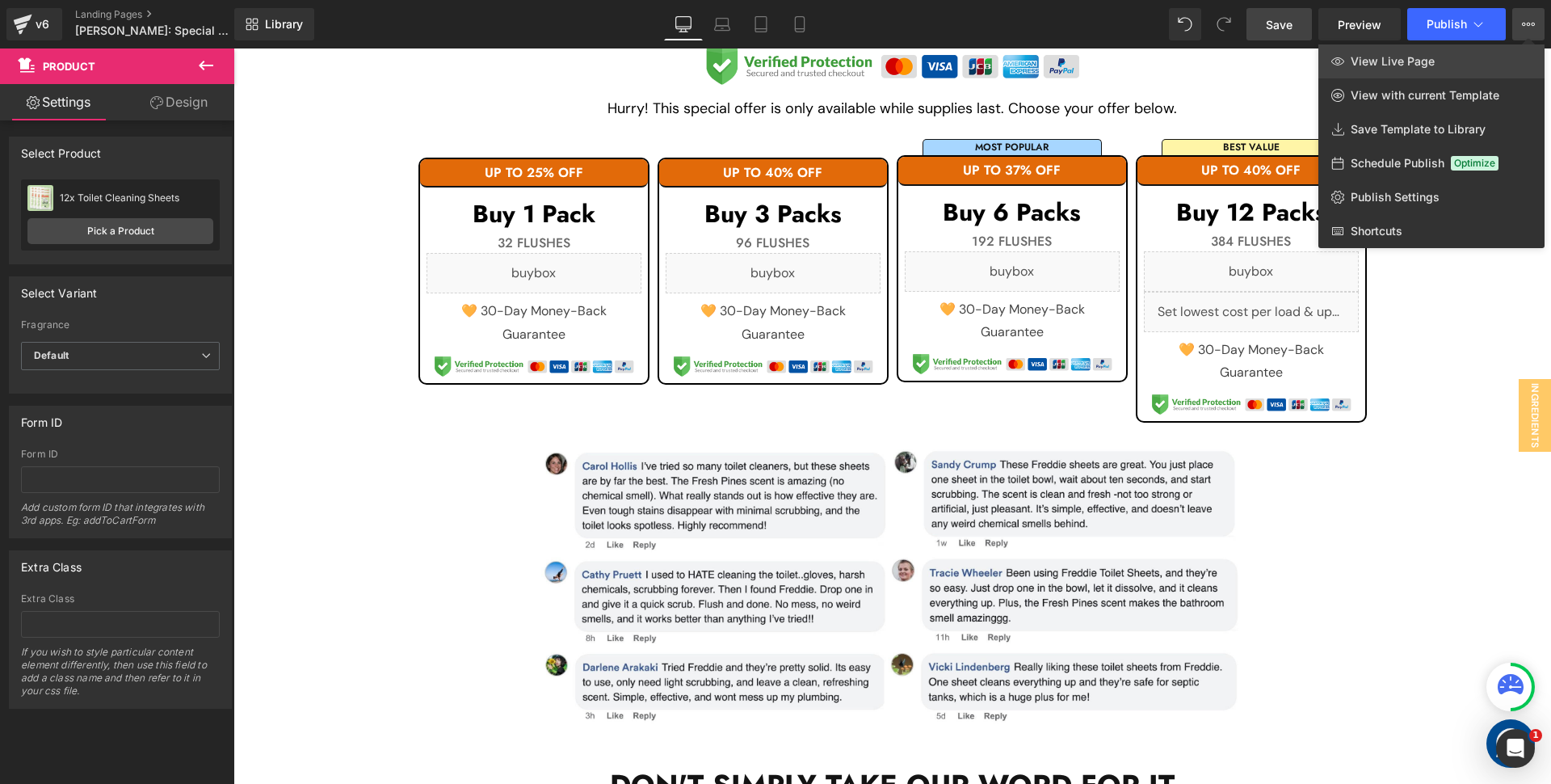
click at [1394, 61] on span "View Live Page" at bounding box center [1393, 62] width 84 height 15
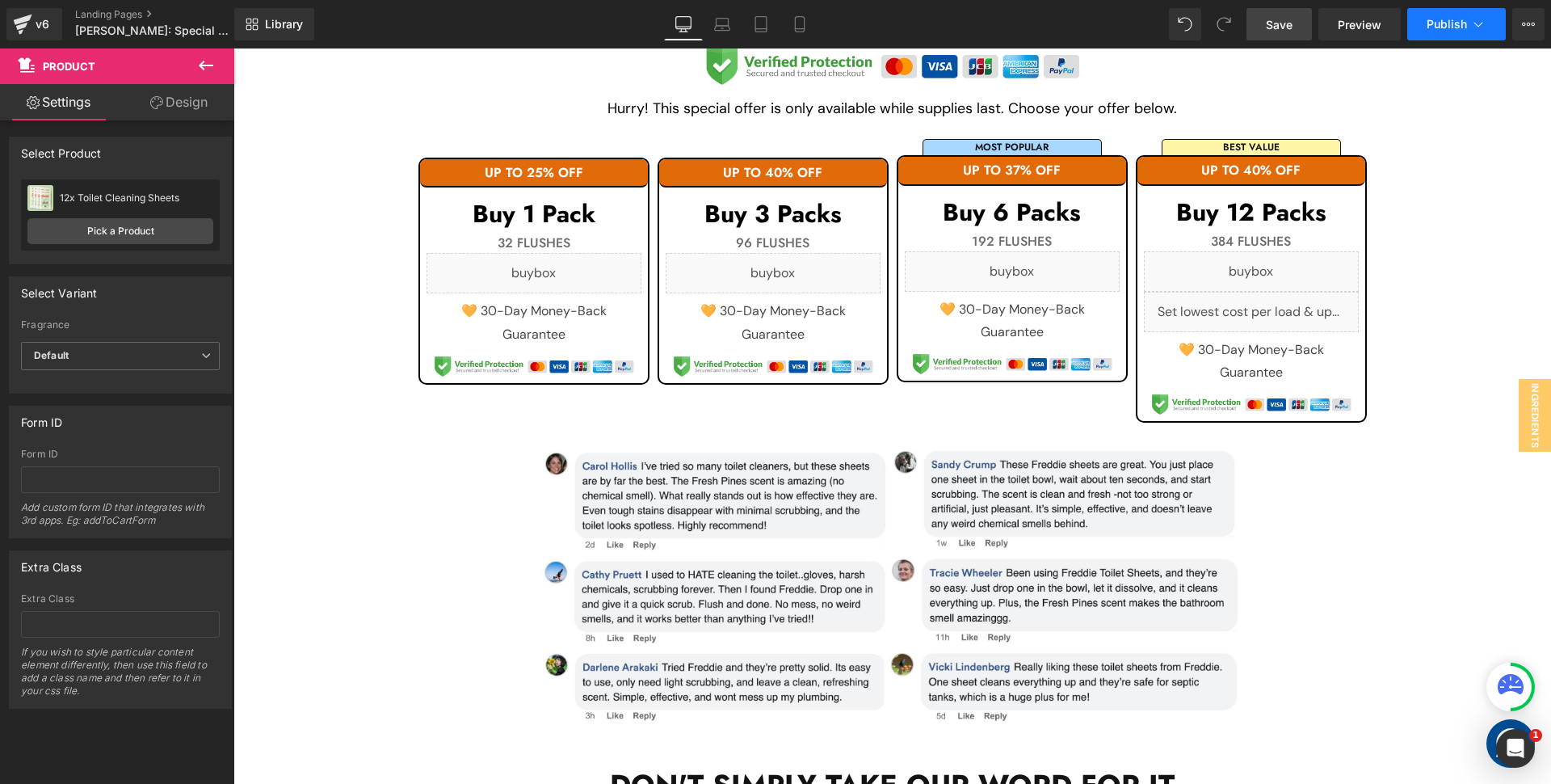
click at [1444, 21] on span "Publish" at bounding box center [1447, 25] width 40 height 13
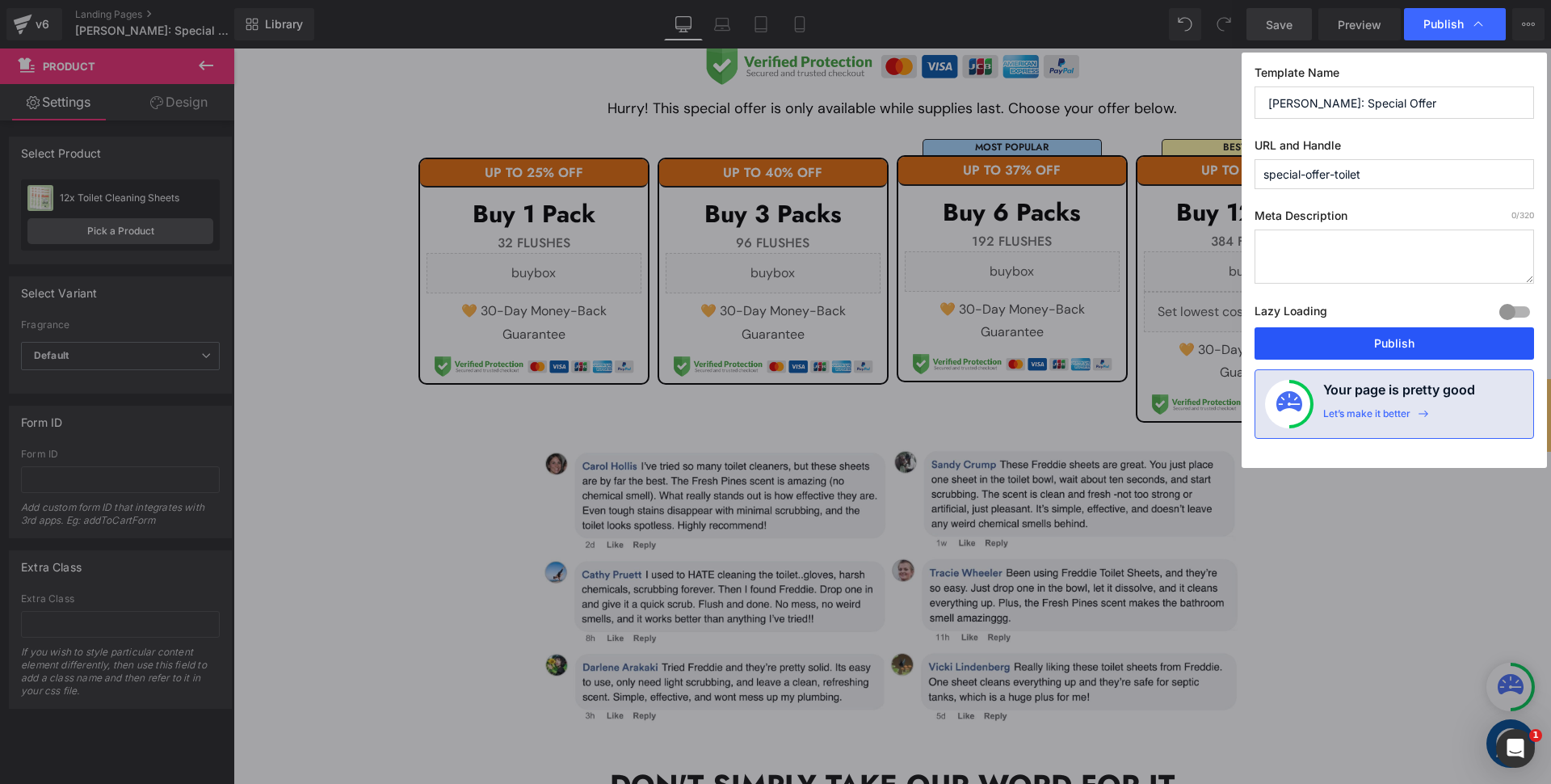
click at [1402, 335] on button "Publish" at bounding box center [1394, 342] width 280 height 32
